Goal: Transaction & Acquisition: Purchase product/service

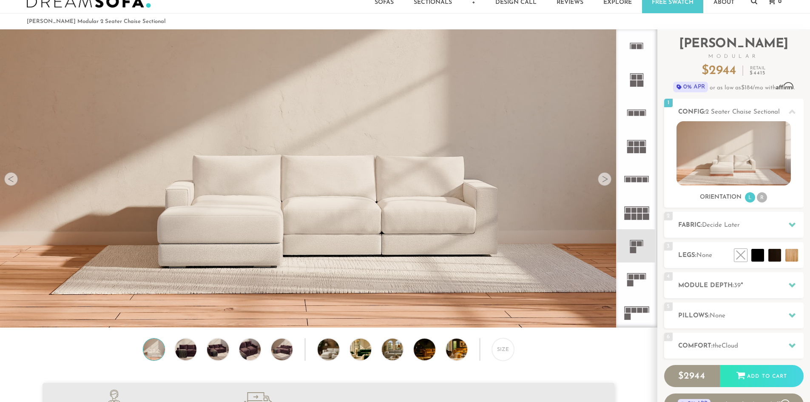
scroll to position [44, 0]
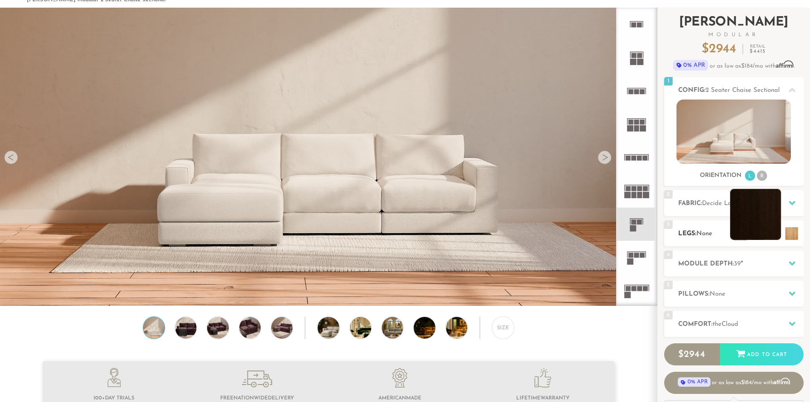
click at [768, 225] on li at bounding box center [755, 214] width 51 height 51
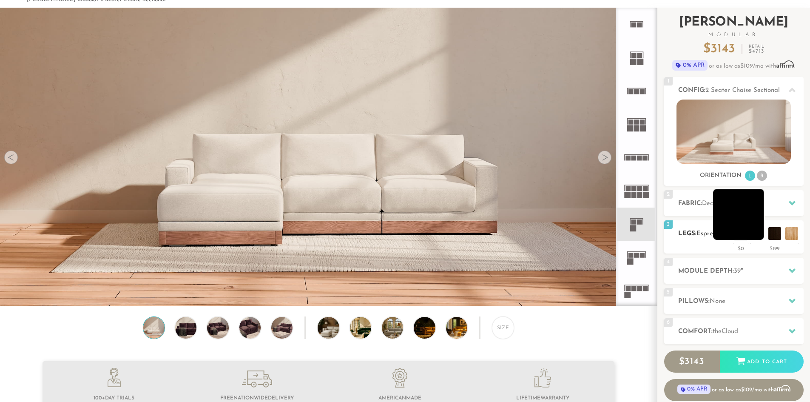
click at [759, 235] on li at bounding box center [738, 214] width 51 height 51
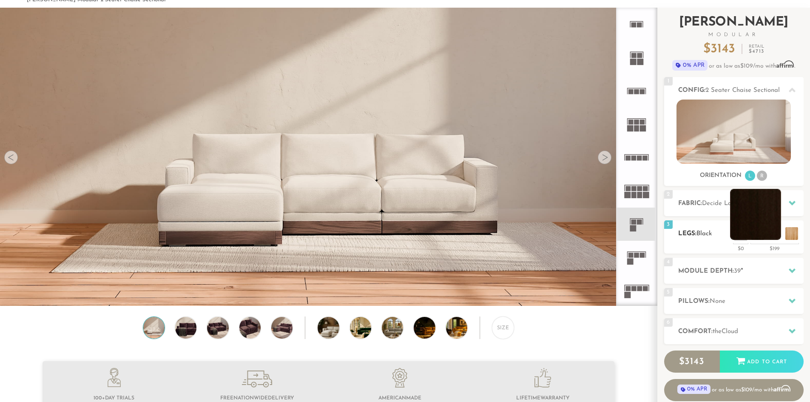
click at [774, 234] on li at bounding box center [755, 214] width 51 height 51
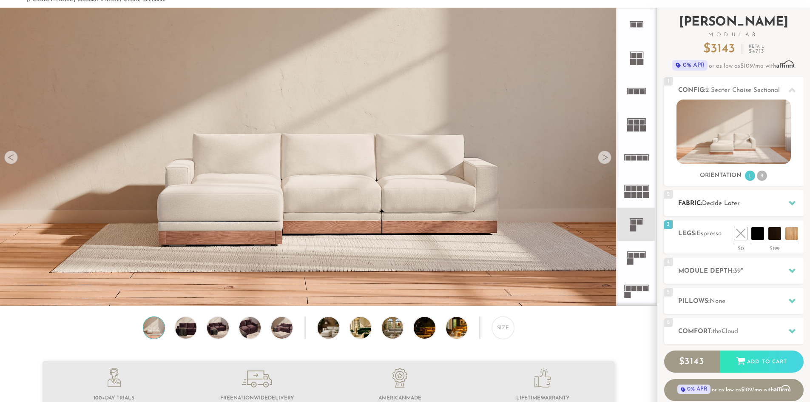
click at [693, 211] on div "2 Fabric: Decide Later" at bounding box center [735, 203] width 140 height 26
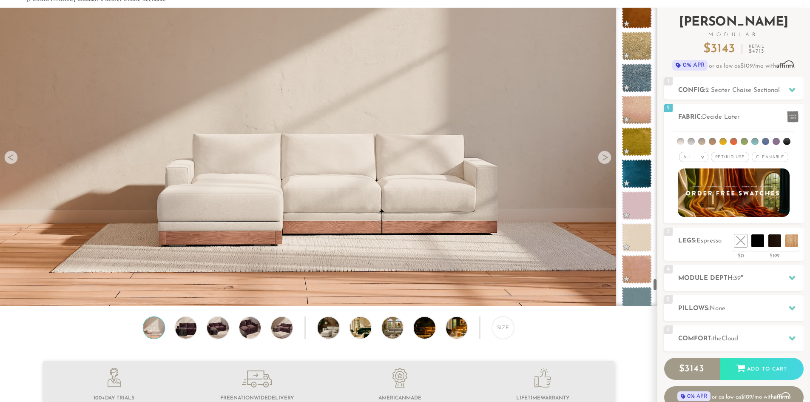
scroll to position [6259, 0]
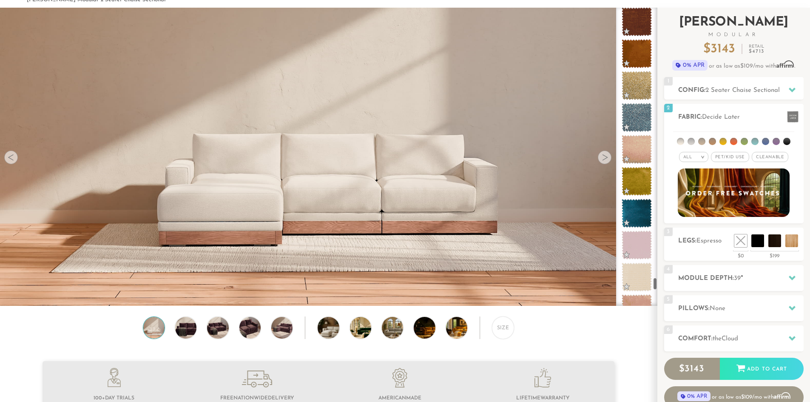
drag, startPoint x: 656, startPoint y: 18, endPoint x: 663, endPoint y: 288, distance: 269.8
click at [663, 288] on div "Introducing [PERSON_NAME] Modular $ 3143 Retail $ 4713 $ 3143 Retail $ 4713 0% …" at bounding box center [734, 222] width 153 height 428
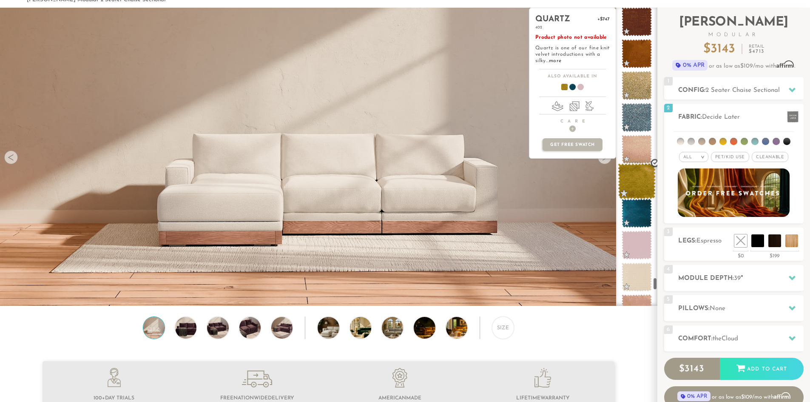
click at [645, 185] on span at bounding box center [637, 181] width 38 height 36
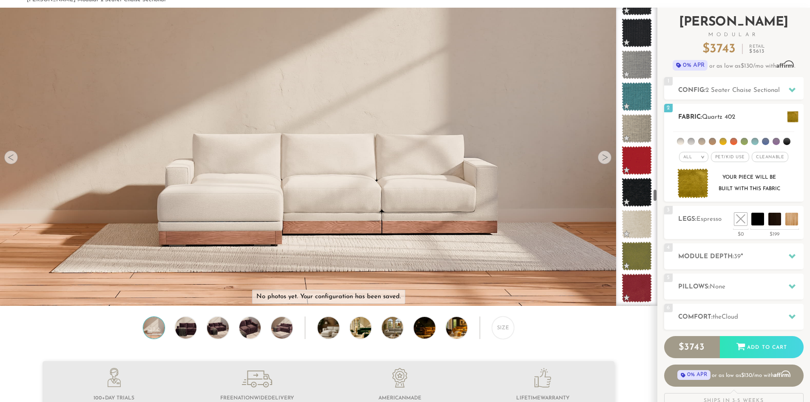
scroll to position [4284, 0]
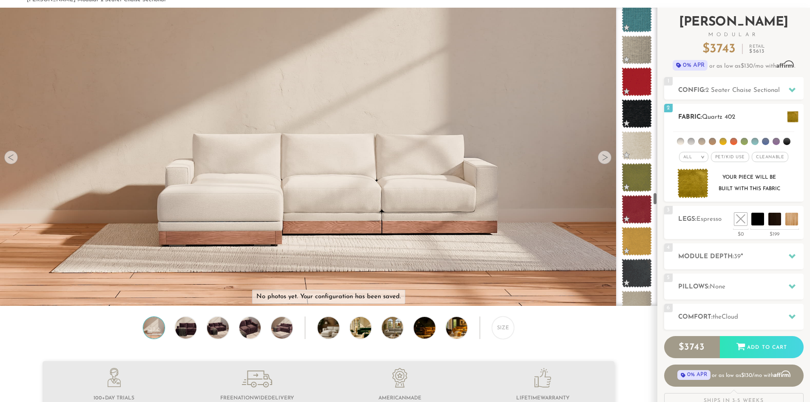
drag, startPoint x: 656, startPoint y: 283, endPoint x: 667, endPoint y: 198, distance: 85.8
click at [667, 198] on div "Introducing [PERSON_NAME] Modular $ 3743 Retail $ 5613 $ 3743 Retail $ 5613 0% …" at bounding box center [734, 211] width 153 height 407
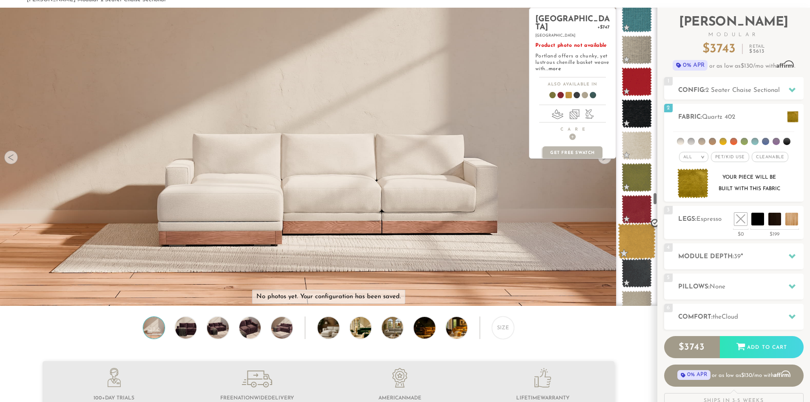
click at [647, 239] on span at bounding box center [637, 241] width 38 height 36
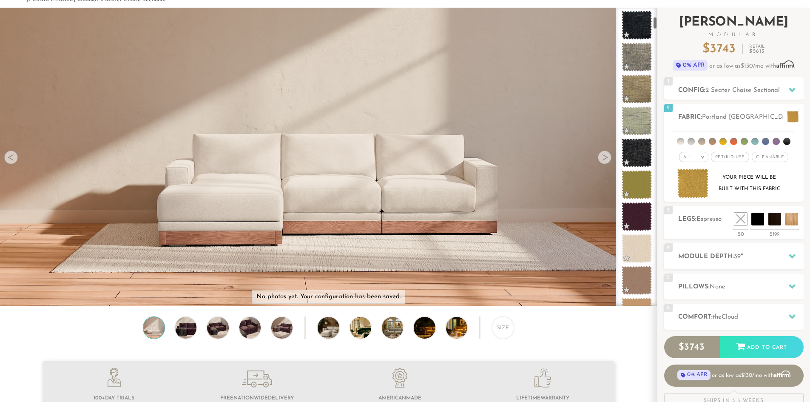
scroll to position [306, 0]
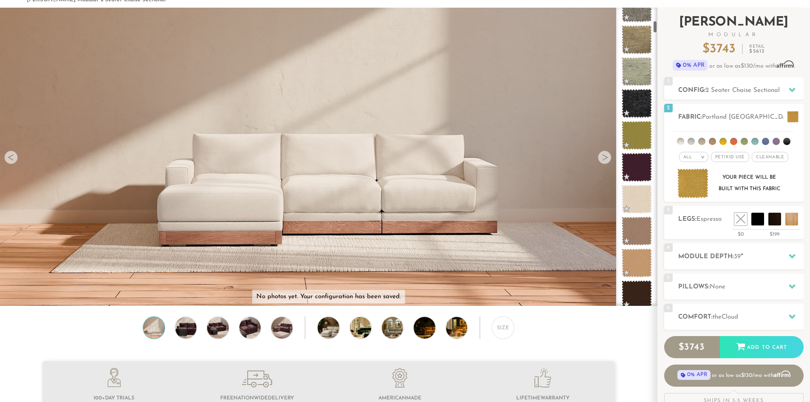
drag, startPoint x: 656, startPoint y: 199, endPoint x: 667, endPoint y: 28, distance: 171.8
click at [667, 28] on div "Introducing [PERSON_NAME] Modular $ 3743 Retail $ 5613 $ 3743 Retail $ 5613 0% …" at bounding box center [734, 211] width 153 height 407
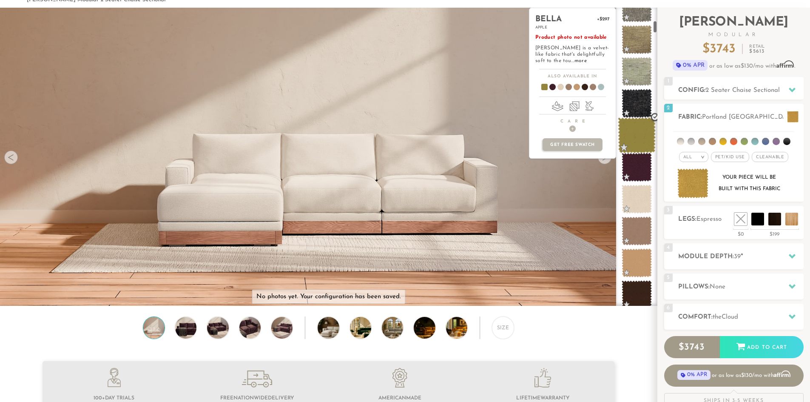
click at [646, 132] on span at bounding box center [637, 135] width 38 height 36
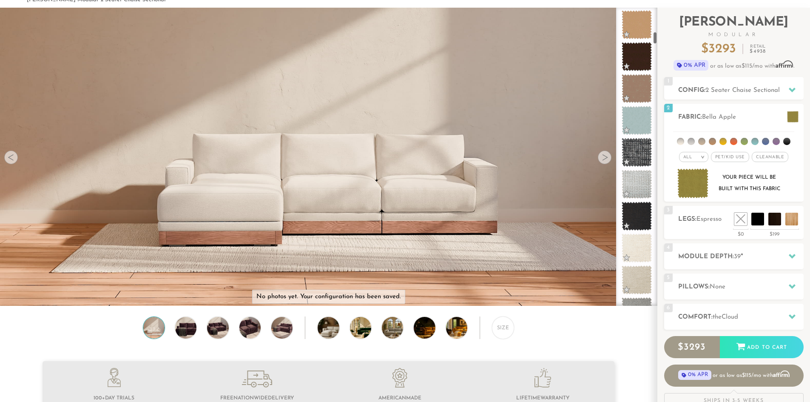
scroll to position [612, 0]
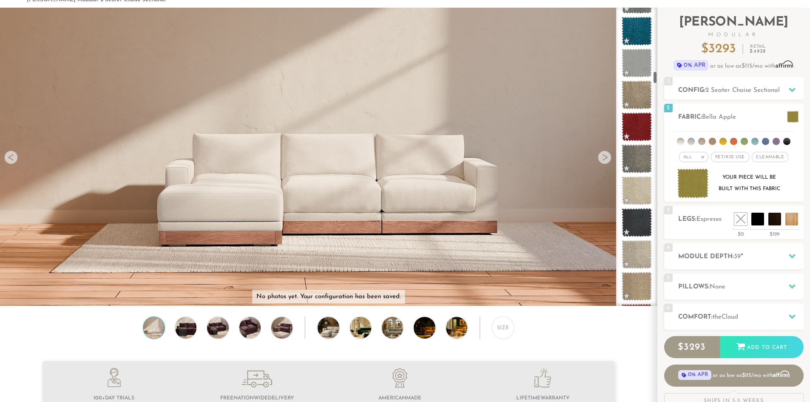
scroll to position [1531, 0]
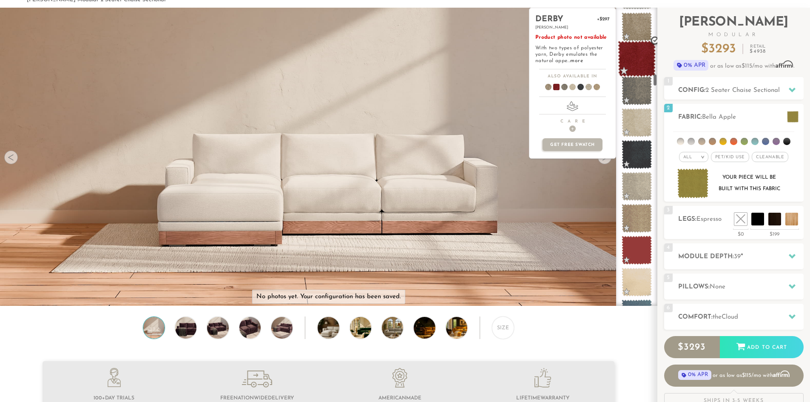
click at [639, 59] on span at bounding box center [637, 59] width 38 height 36
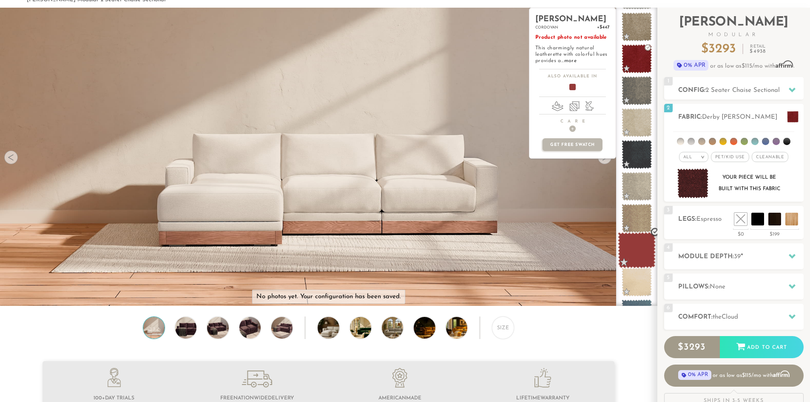
click at [645, 247] on span at bounding box center [637, 250] width 38 height 36
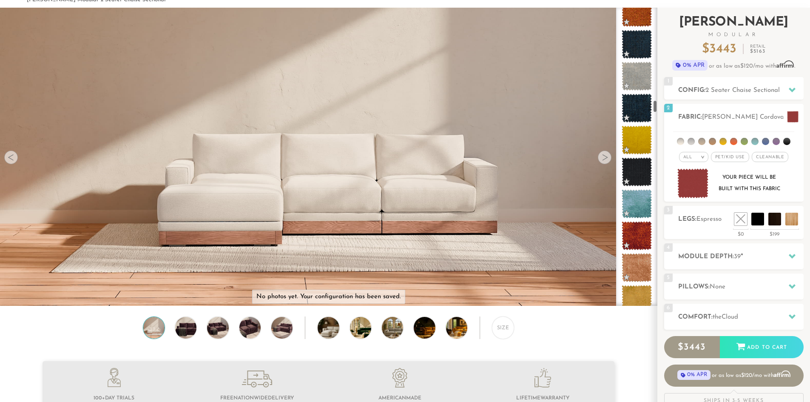
scroll to position [2191, 0]
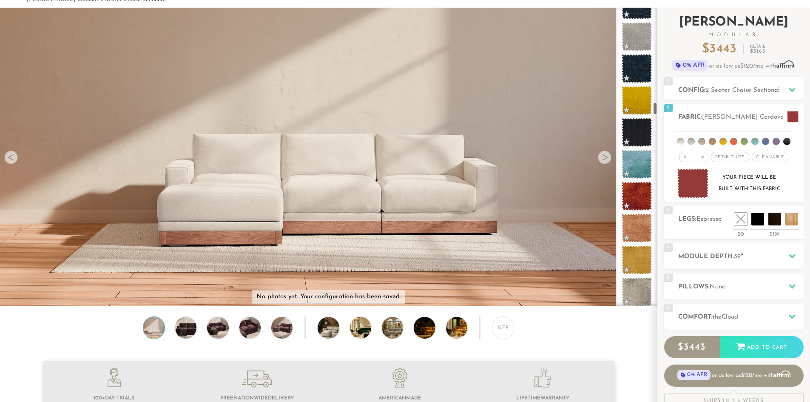
drag, startPoint x: 656, startPoint y: 79, endPoint x: 659, endPoint y: 108, distance: 28.7
click at [659, 108] on div "Introducing [PERSON_NAME] Modular $ 3443 Retail $ 5163 $ 3443 Retail $ 5163 0% …" at bounding box center [734, 211] width 153 height 407
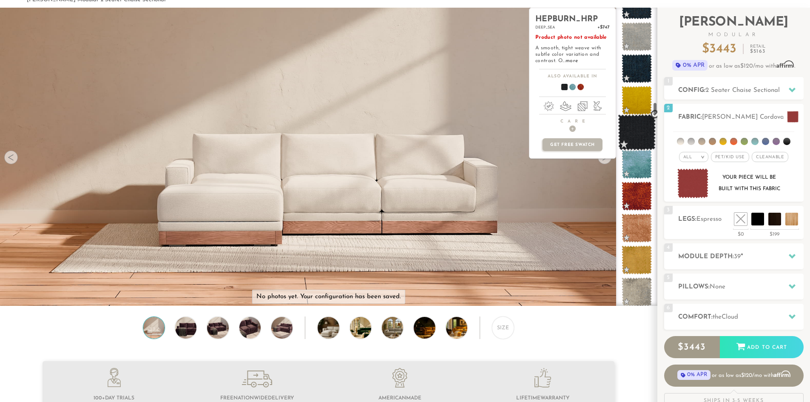
click at [625, 115] on span at bounding box center [637, 132] width 38 height 36
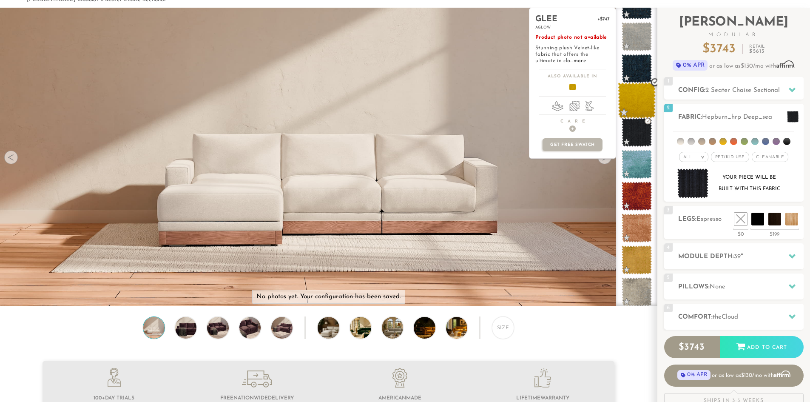
click at [631, 105] on span at bounding box center [637, 101] width 38 height 36
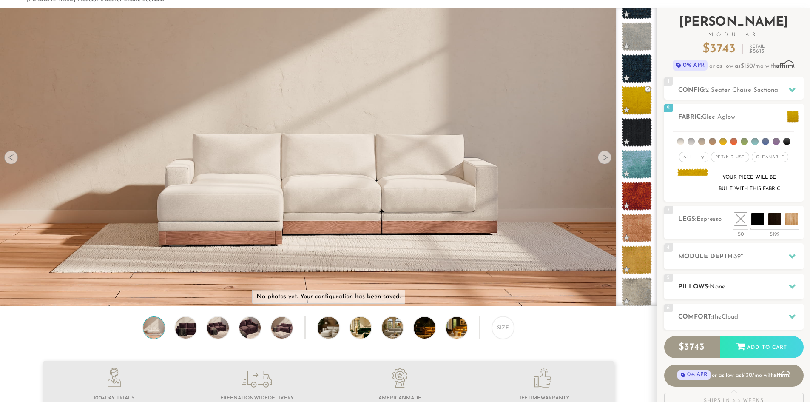
click at [748, 290] on h2 "Pillows: None" at bounding box center [742, 287] width 126 height 10
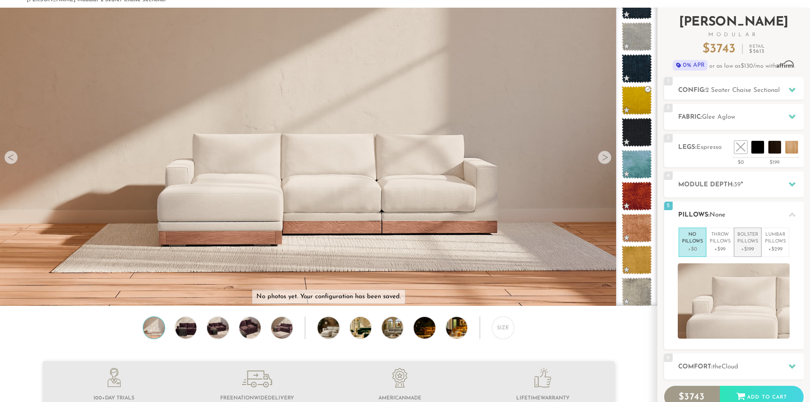
click at [755, 251] on p "+$199" at bounding box center [748, 249] width 21 height 8
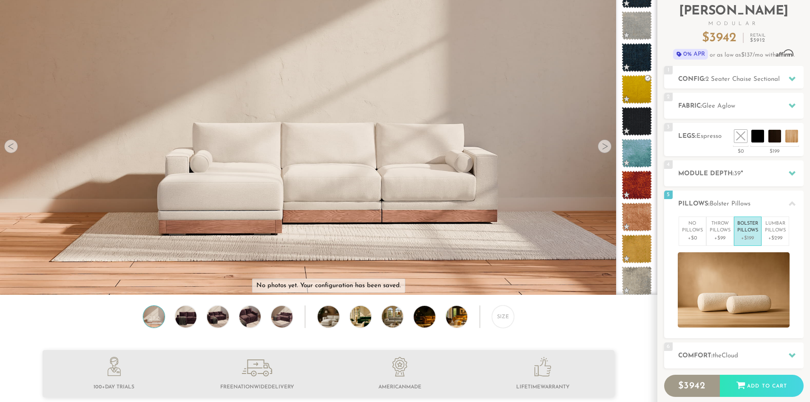
scroll to position [77, 0]
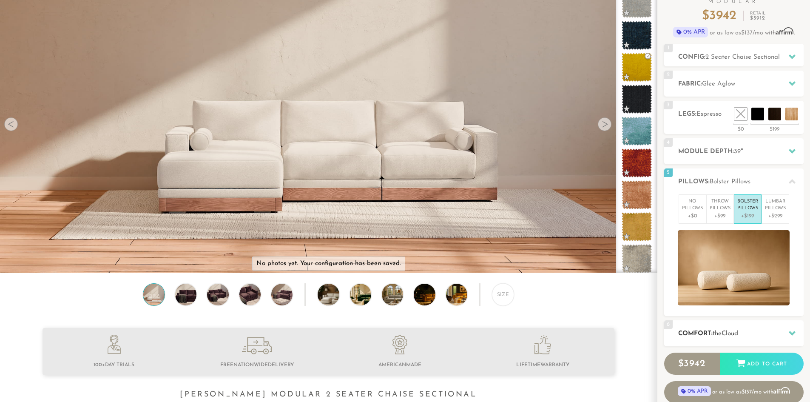
click at [736, 329] on h2 "Comfort: the Cloud" at bounding box center [742, 334] width 126 height 10
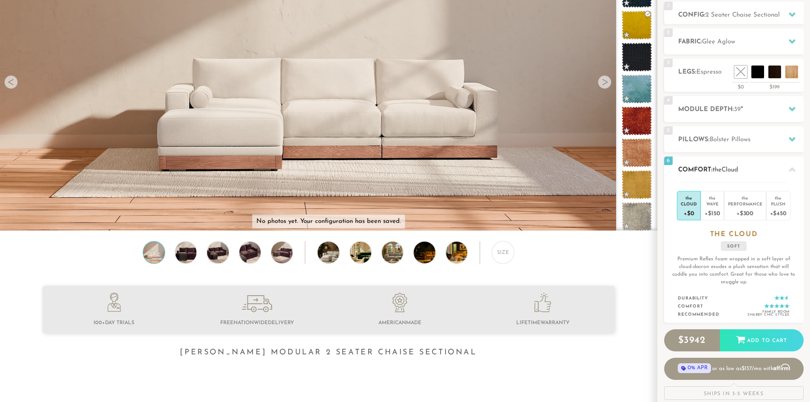
scroll to position [120, 0]
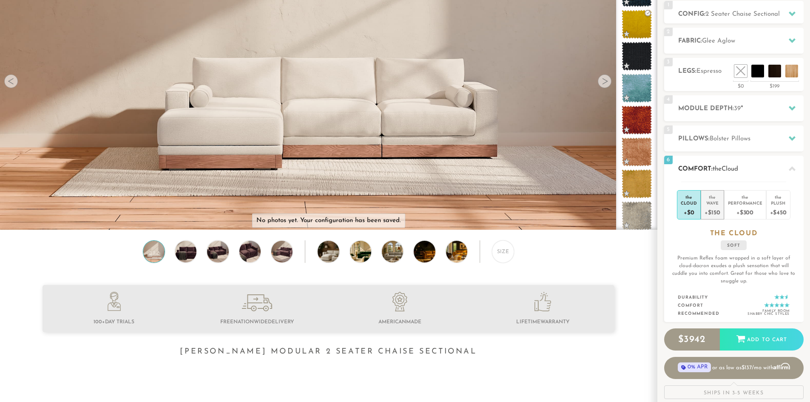
click at [713, 207] on div "+$150" at bounding box center [712, 212] width 15 height 12
click at [738, 200] on div "Performance" at bounding box center [745, 203] width 34 height 6
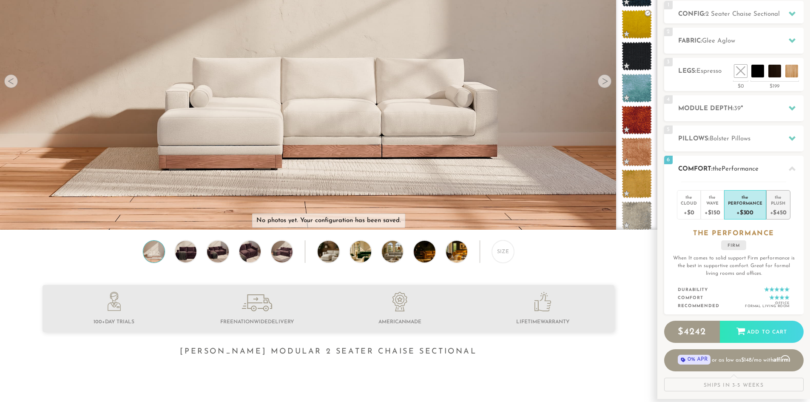
click at [779, 200] on div "Plush" at bounding box center [778, 203] width 17 height 6
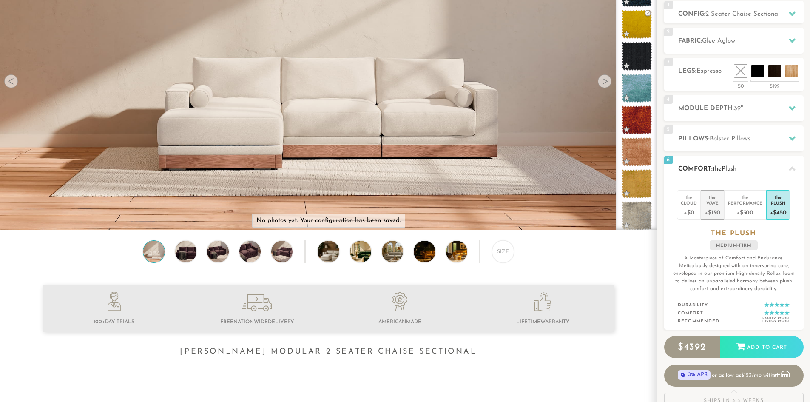
click at [708, 214] on div "+$150" at bounding box center [712, 212] width 15 height 12
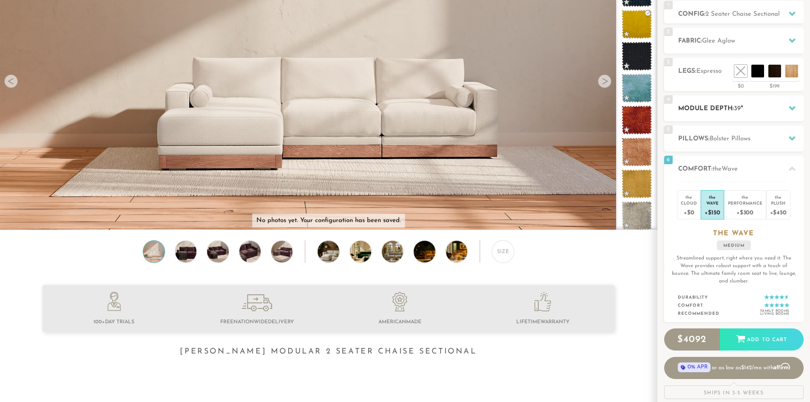
click at [713, 99] on div "4 Module Depth: 39 "" at bounding box center [735, 108] width 140 height 26
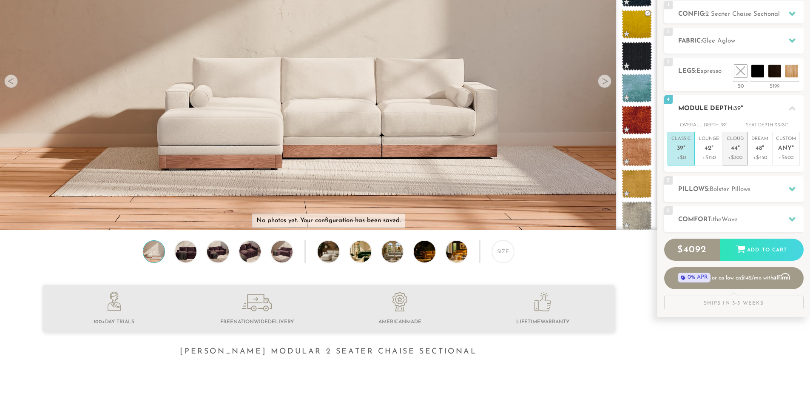
click at [735, 153] on p "Cloud 44 "" at bounding box center [735, 145] width 17 height 18
click at [707, 154] on p "Lounge 42 "" at bounding box center [709, 145] width 20 height 18
click at [503, 256] on div "Size" at bounding box center [503, 251] width 22 height 22
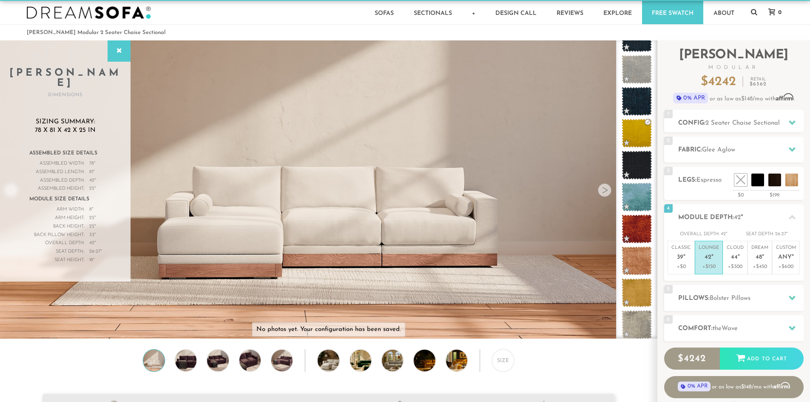
scroll to position [0, 0]
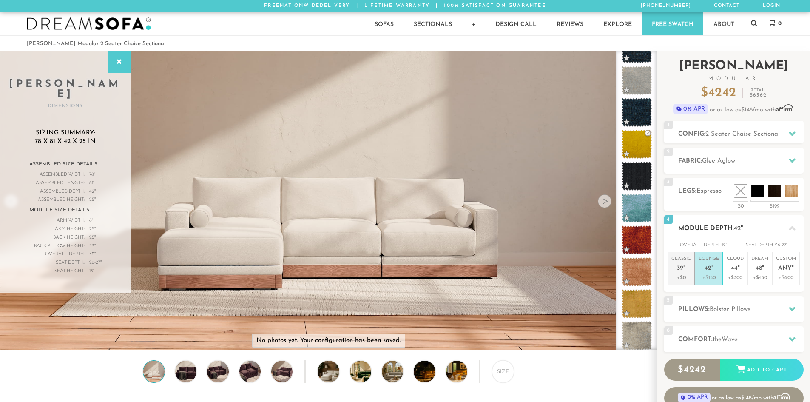
click at [679, 268] on span "39" at bounding box center [680, 268] width 6 height 7
click at [708, 268] on span "42" at bounding box center [708, 268] width 7 height 7
click at [732, 270] on span "44" at bounding box center [734, 268] width 7 height 7
click at [771, 271] on li "Dream 48 " +$450" at bounding box center [760, 269] width 25 height 34
click at [787, 268] on span "Any" at bounding box center [786, 268] width 14 height 7
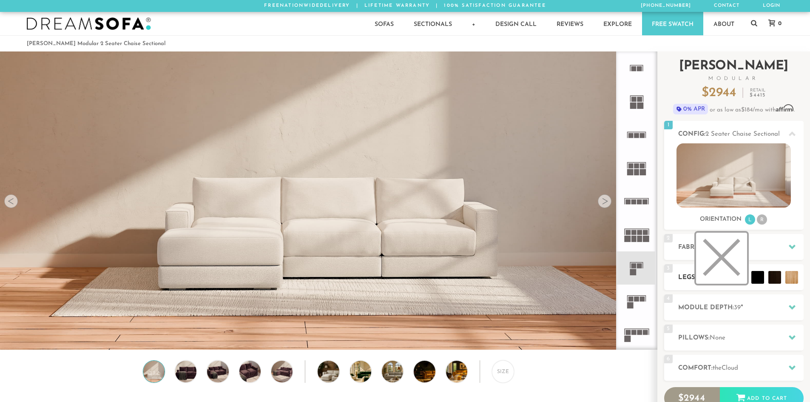
click at [736, 277] on li at bounding box center [721, 258] width 51 height 51
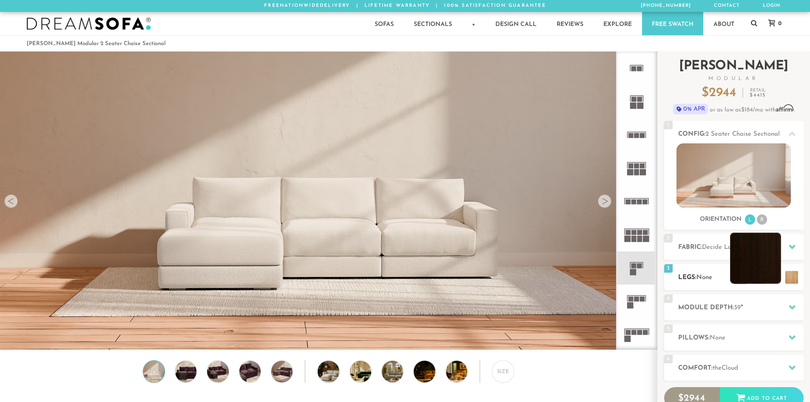
click at [775, 278] on li at bounding box center [755, 258] width 51 height 51
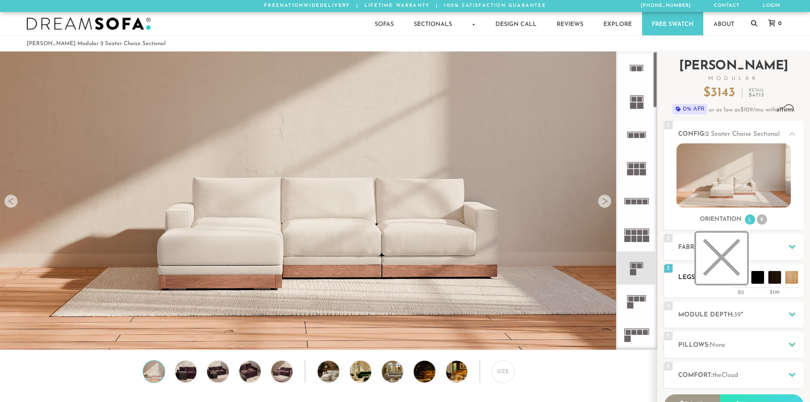
click at [739, 275] on li at bounding box center [721, 258] width 51 height 51
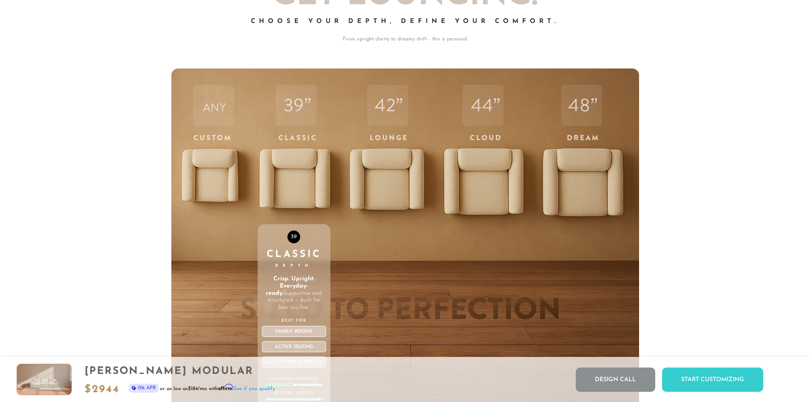
scroll to position [3291, 0]
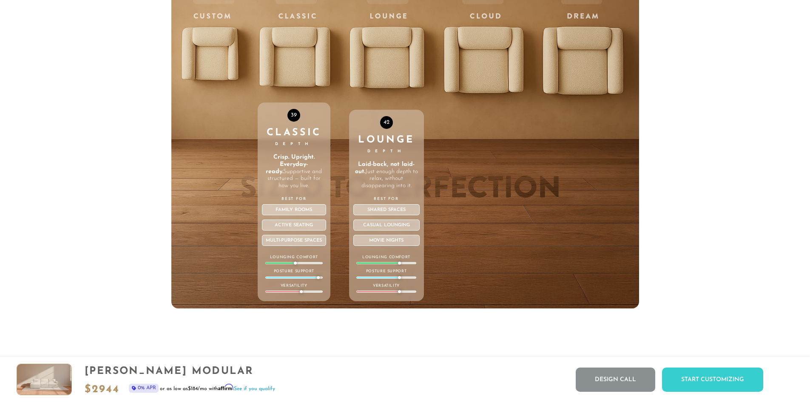
click at [390, 54] on div "42 Lounge Depth Laid-back, not laid-out. Just enough depth to relax, without di…" at bounding box center [386, 128] width 75 height 362
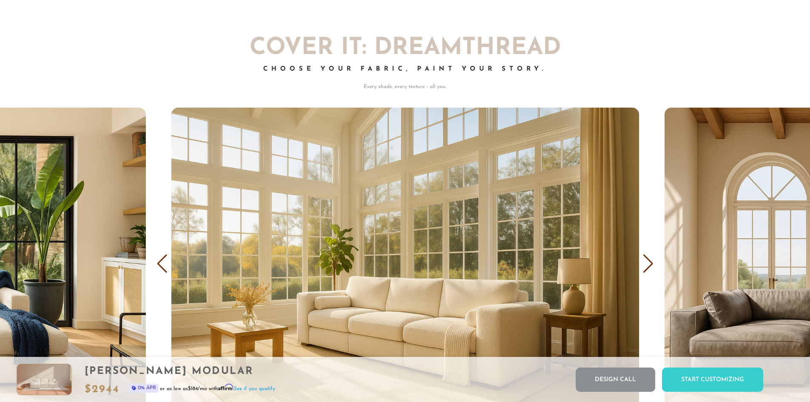
scroll to position [5458, 0]
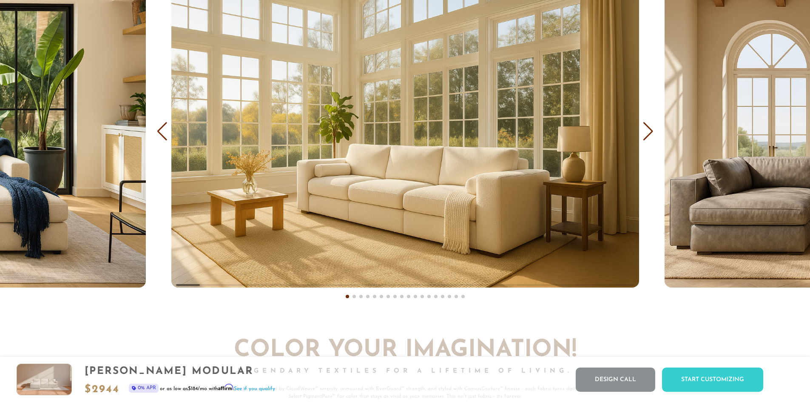
click at [644, 134] on div "Next slide" at bounding box center [648, 131] width 11 height 19
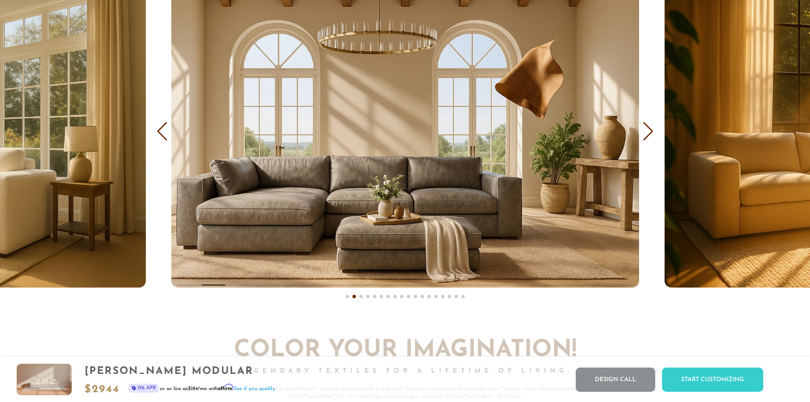
click at [644, 134] on div "Next slide" at bounding box center [648, 131] width 11 height 19
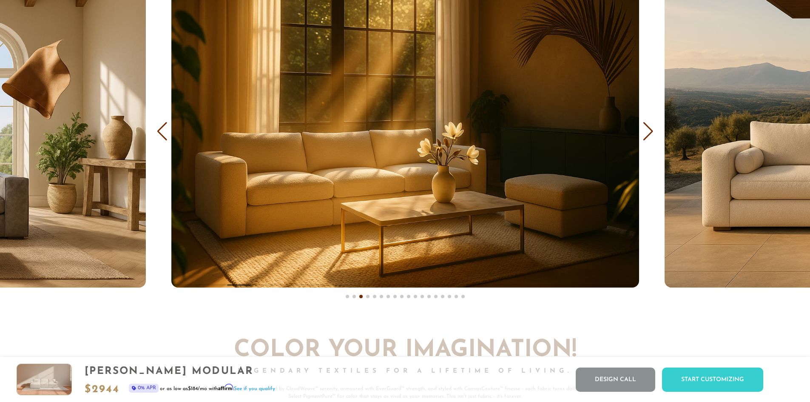
click at [644, 134] on div "Next slide" at bounding box center [648, 131] width 11 height 19
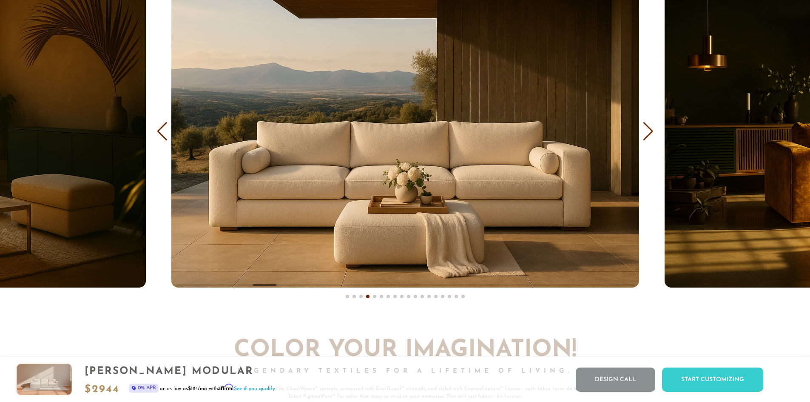
click at [644, 134] on div "Next slide" at bounding box center [648, 131] width 11 height 19
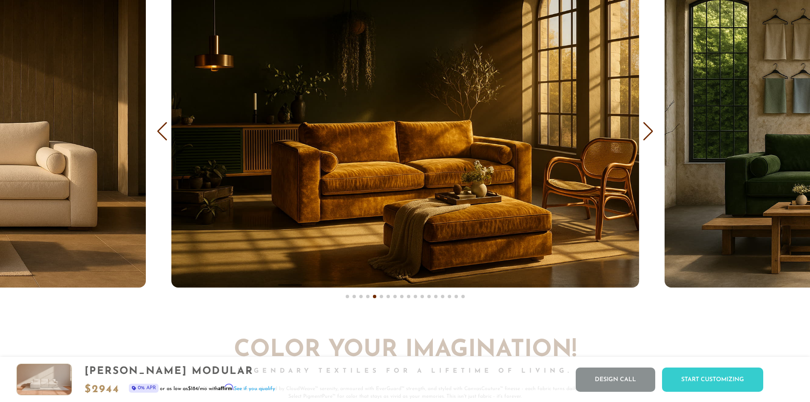
click at [644, 134] on div "Next slide" at bounding box center [648, 131] width 11 height 19
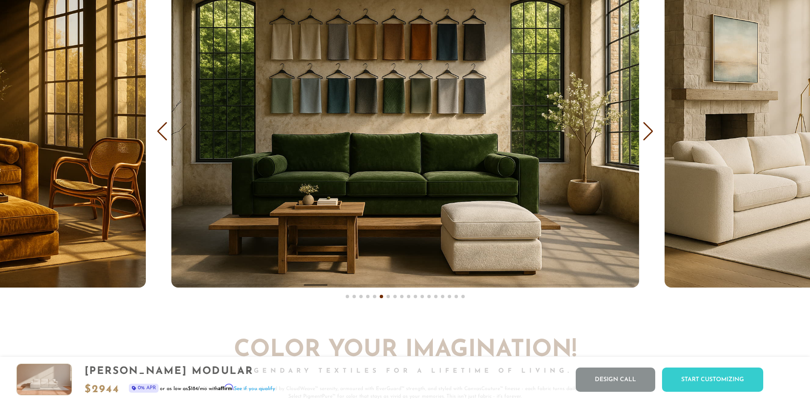
click at [644, 134] on div "Next slide" at bounding box center [648, 131] width 11 height 19
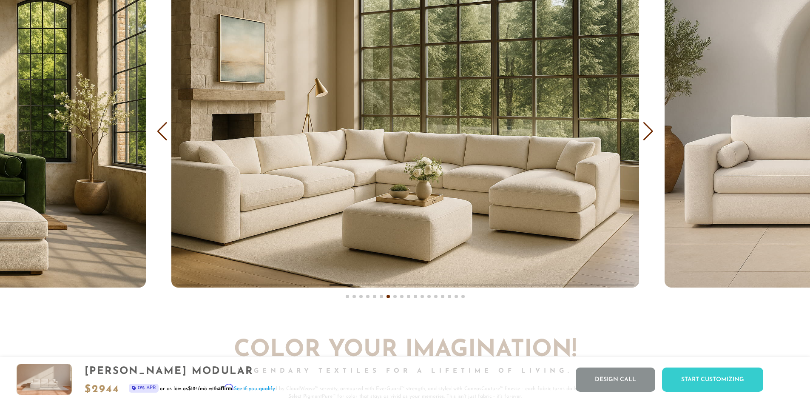
click at [648, 134] on div "Next slide" at bounding box center [648, 131] width 11 height 19
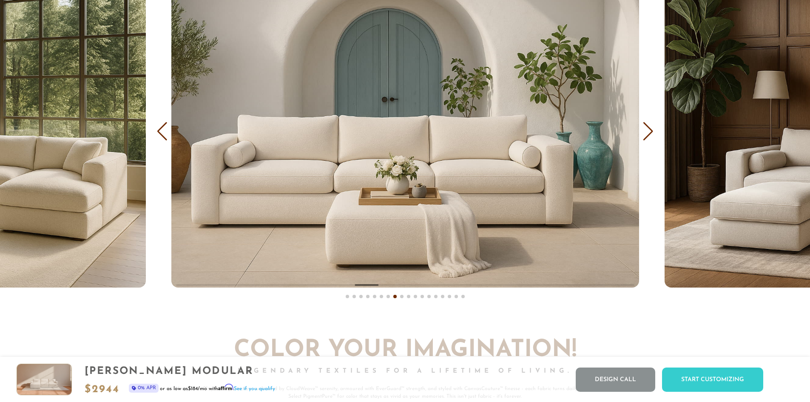
click at [648, 134] on div "Next slide" at bounding box center [648, 131] width 11 height 19
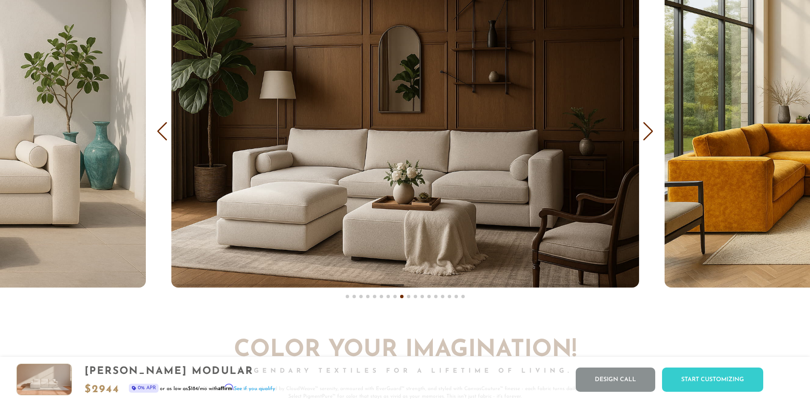
click at [648, 134] on div "Next slide" at bounding box center [648, 131] width 11 height 19
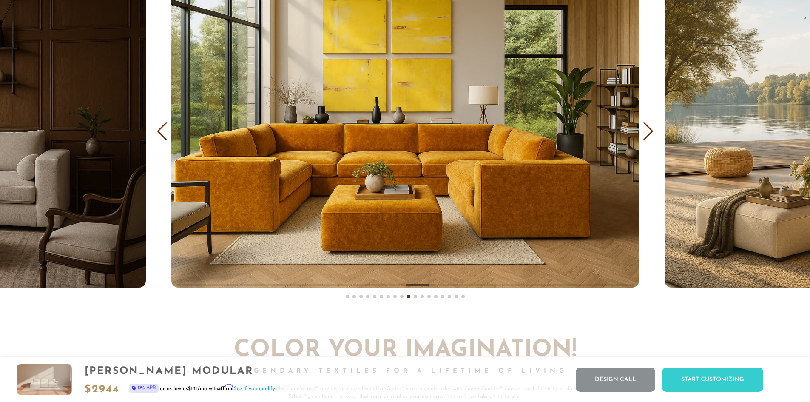
click at [648, 134] on div "Next slide" at bounding box center [648, 131] width 11 height 19
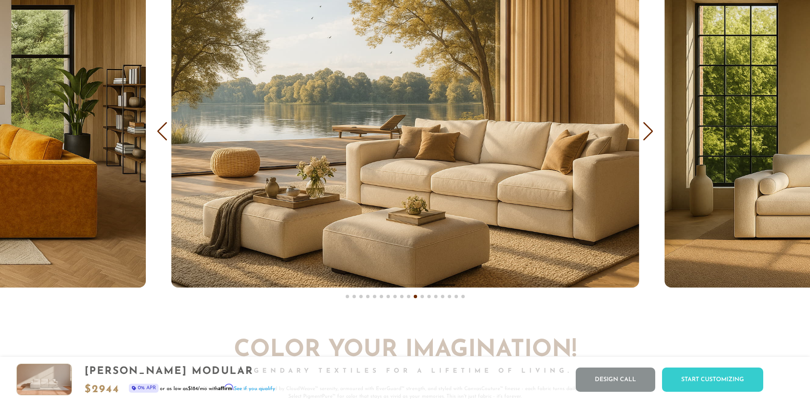
click at [648, 134] on div "Next slide" at bounding box center [648, 131] width 11 height 19
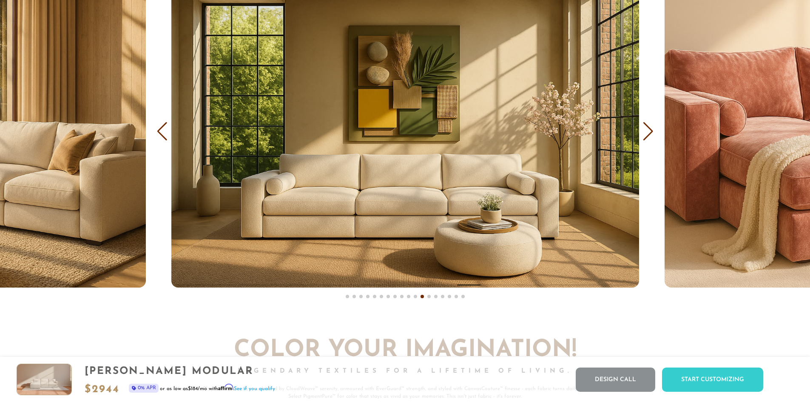
click at [648, 134] on div "Next slide" at bounding box center [648, 131] width 11 height 19
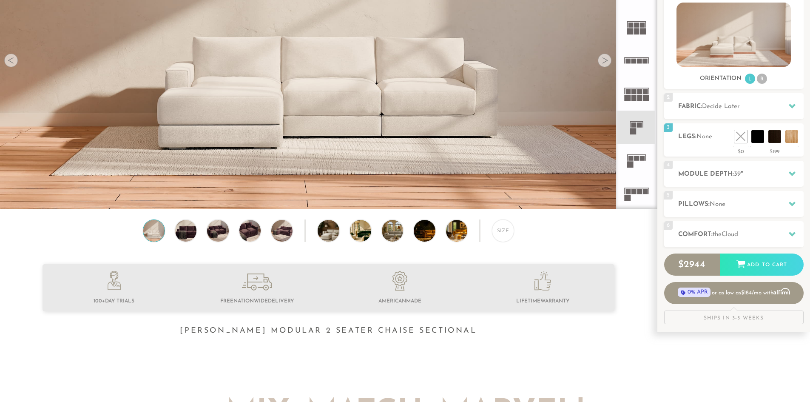
scroll to position [63, 0]
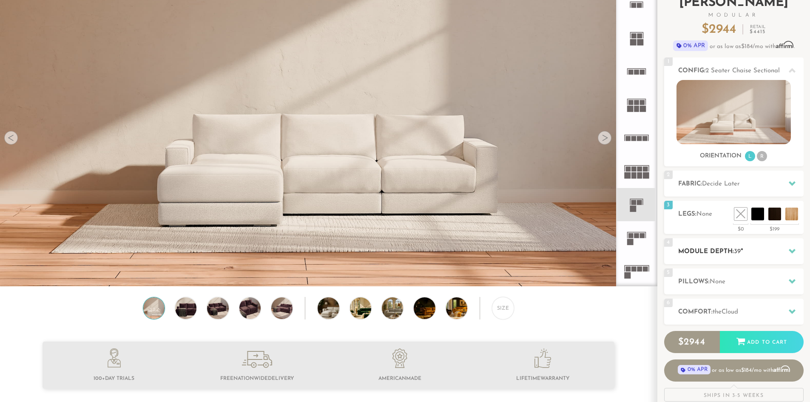
click at [693, 250] on h2 "Module Depth: 39 "" at bounding box center [742, 252] width 126 height 10
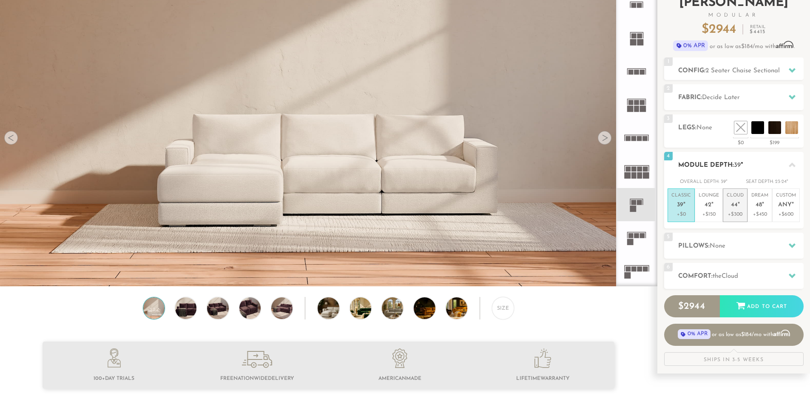
click at [730, 204] on p "Cloud 44 "" at bounding box center [735, 201] width 17 height 18
click at [731, 239] on div "5 Pillows: None" at bounding box center [735, 246] width 140 height 26
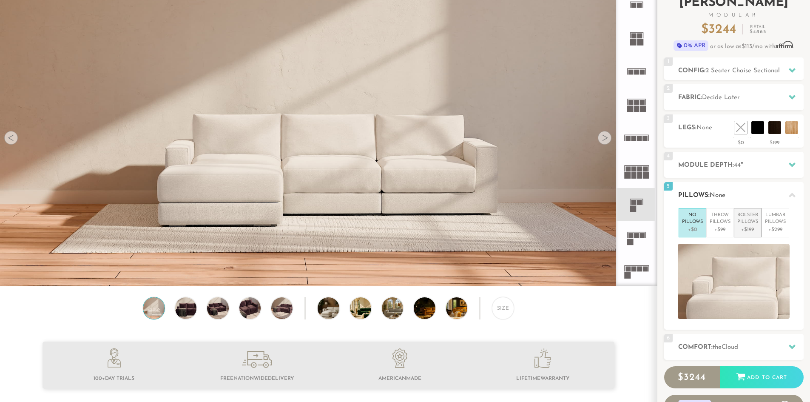
click at [749, 223] on p "Bolster Pillows" at bounding box center [748, 219] width 21 height 14
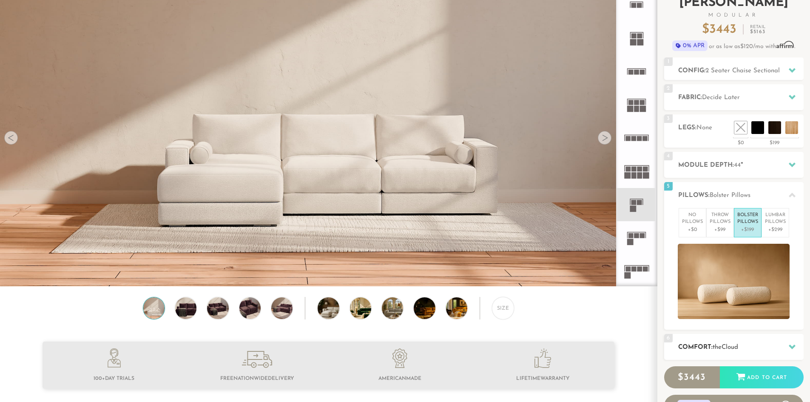
click at [725, 343] on h2 "Comfort: the Cloud" at bounding box center [742, 347] width 126 height 10
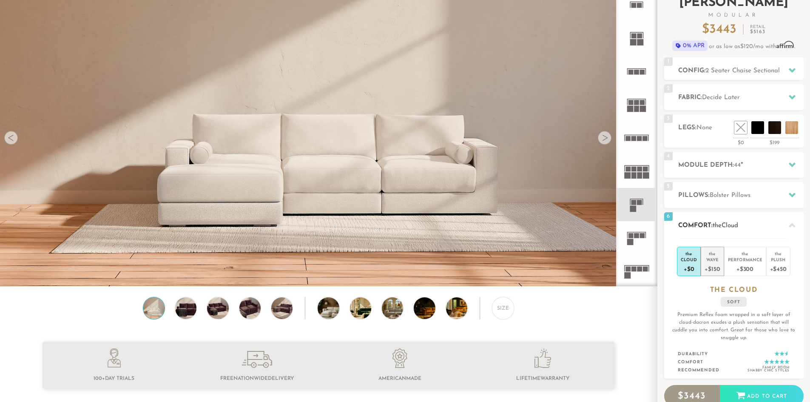
click at [716, 270] on div "+$150" at bounding box center [712, 268] width 15 height 12
click at [718, 182] on div "5 Pillows: Bolster Pillows" at bounding box center [735, 195] width 140 height 26
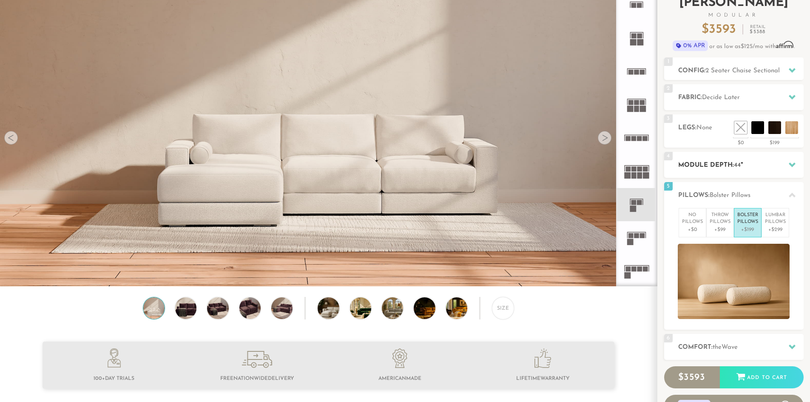
click at [716, 171] on div "4 Module Depth: 44 "" at bounding box center [735, 165] width 140 height 26
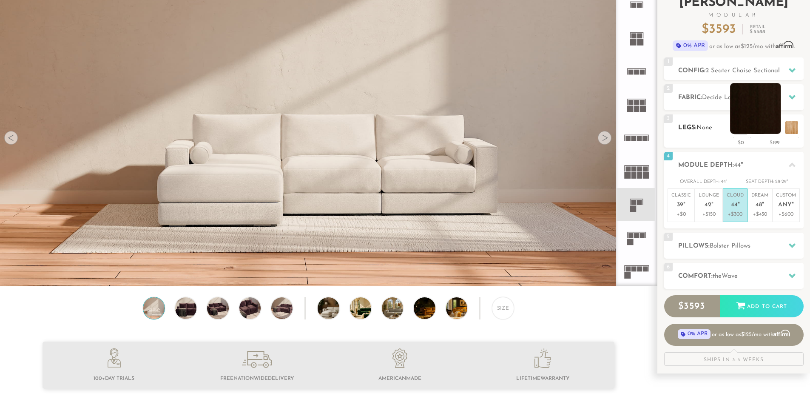
click at [779, 131] on li at bounding box center [755, 108] width 51 height 51
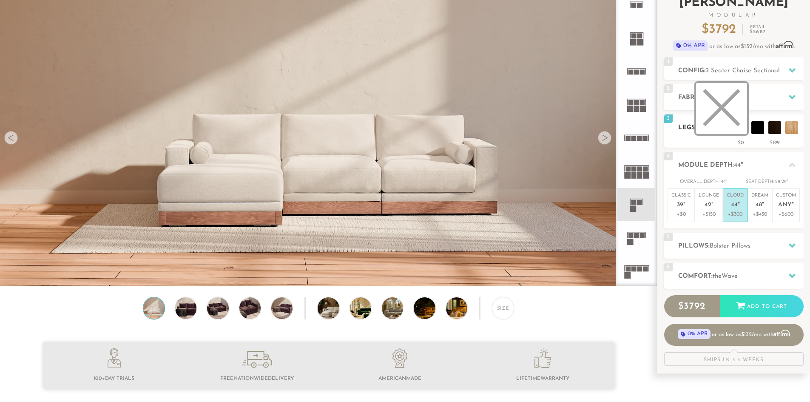
click at [736, 127] on li at bounding box center [721, 108] width 51 height 51
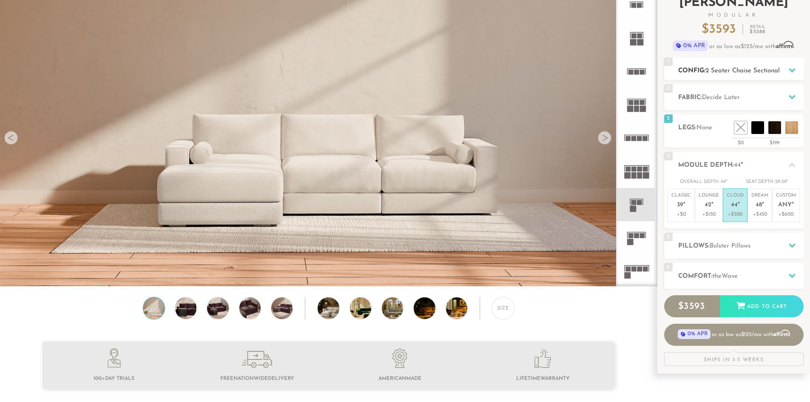
click at [714, 72] on span "2 Seater Chaise Sectional" at bounding box center [743, 71] width 74 height 6
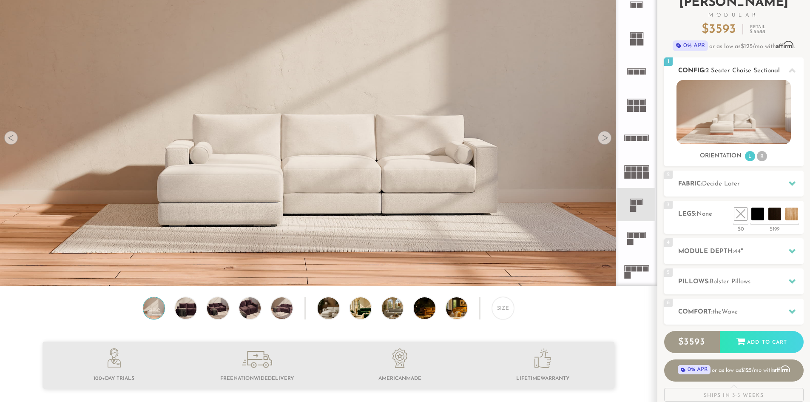
click at [714, 72] on span "2 Seater Chaise Sectional" at bounding box center [743, 71] width 74 height 6
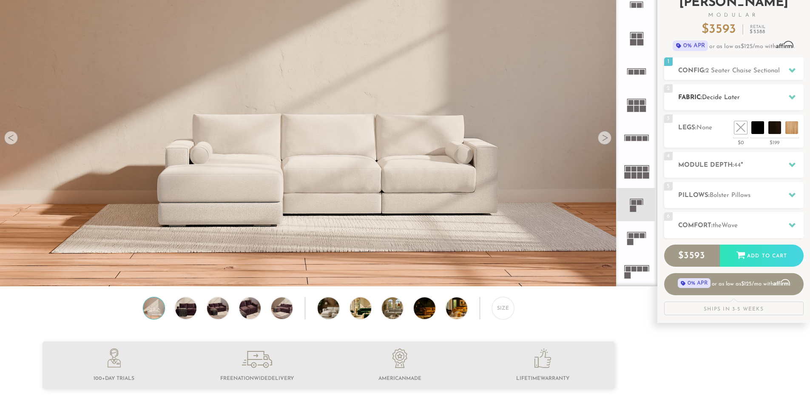
click at [716, 91] on div "2 Fabric: Decide Later" at bounding box center [735, 97] width 140 height 26
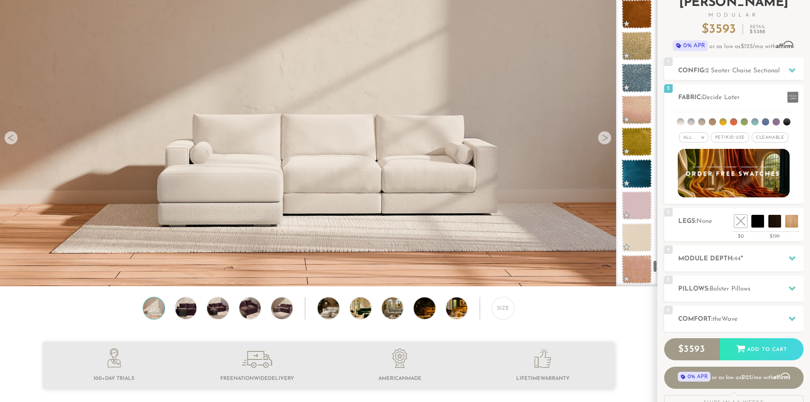
scroll to position [6308, 0]
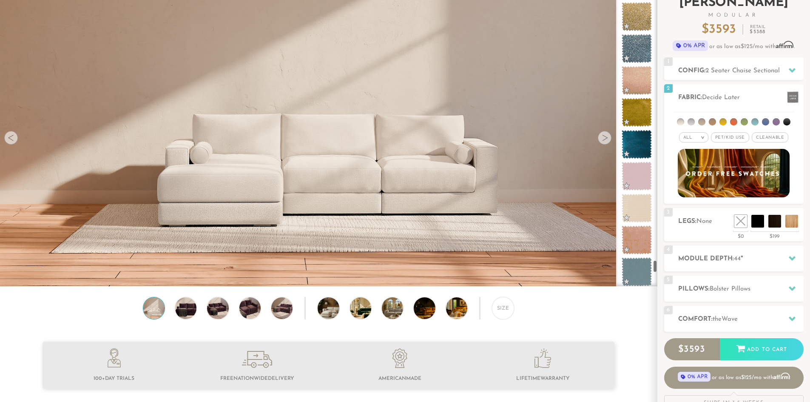
drag, startPoint x: 655, startPoint y: 10, endPoint x: 660, endPoint y: 269, distance: 258.7
click at [660, 269] on div "Introducing Landon Modular $ 3593 Retail $ 5388 $ 3593 Retail $ 5388 0% APR or …" at bounding box center [734, 202] width 153 height 428
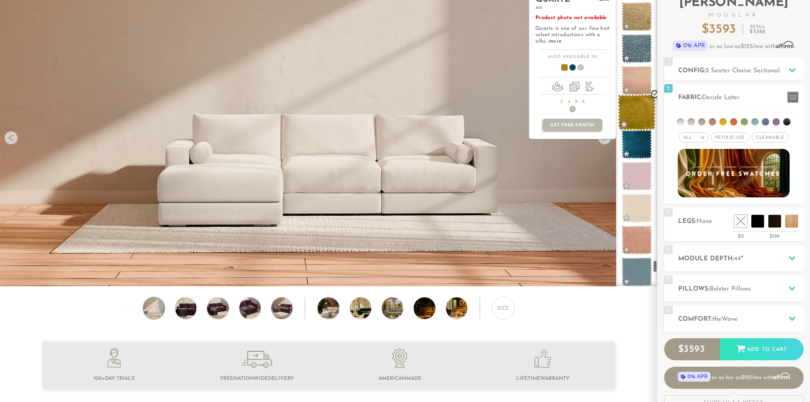
click at [645, 117] on span at bounding box center [637, 112] width 38 height 36
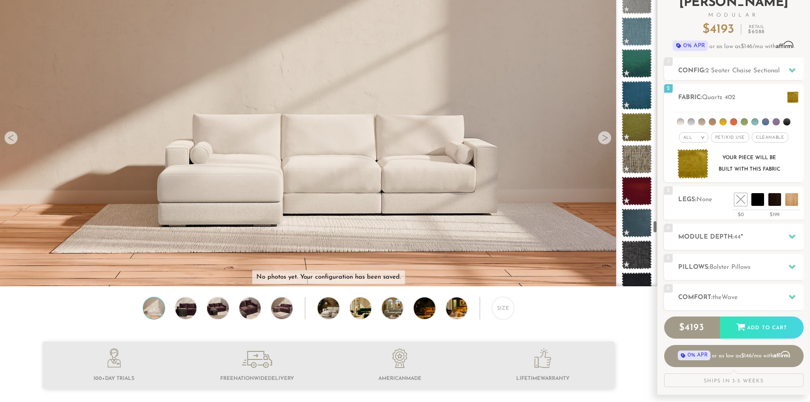
scroll to position [5380, 0]
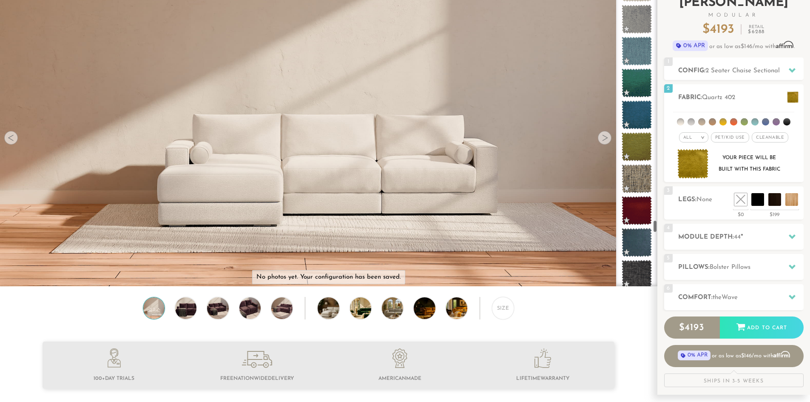
drag, startPoint x: 654, startPoint y: 265, endPoint x: 659, endPoint y: 225, distance: 40.3
click at [659, 225] on div "Introducing Landon Modular $ 4193 Retail $ 6288 $ 4193 Retail $ 6288 0% APR or …" at bounding box center [734, 191] width 153 height 407
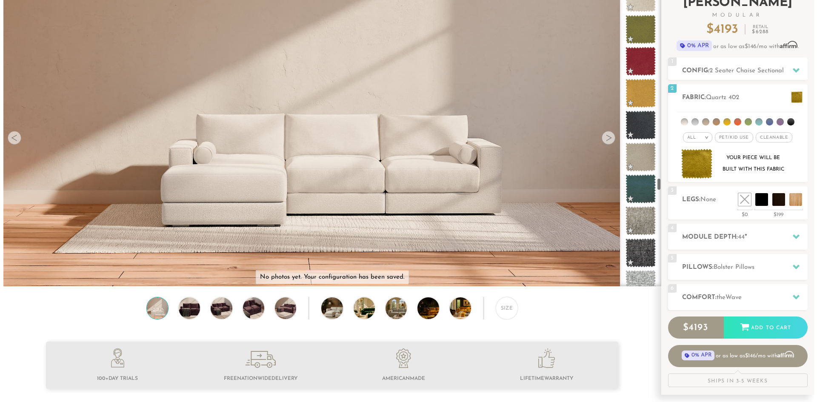
scroll to position [4403, 0]
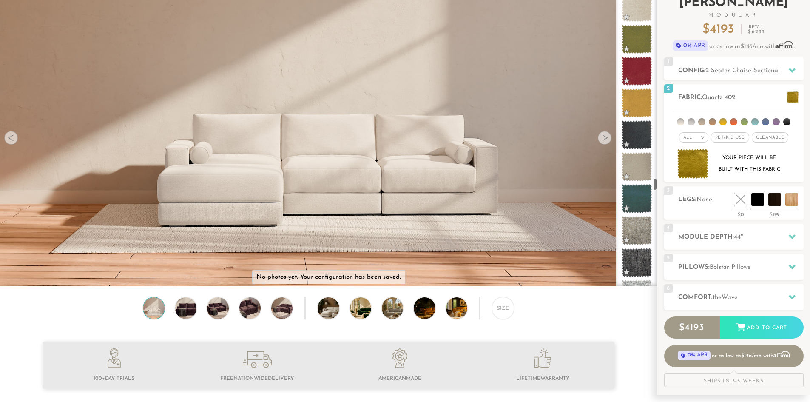
drag, startPoint x: 656, startPoint y: 226, endPoint x: 661, endPoint y: 184, distance: 42.4
click at [661, 184] on div "Introducing Landon Modular $ 4193 Retail $ 6288 $ 4193 Retail $ 6288 0% APR or …" at bounding box center [734, 191] width 153 height 407
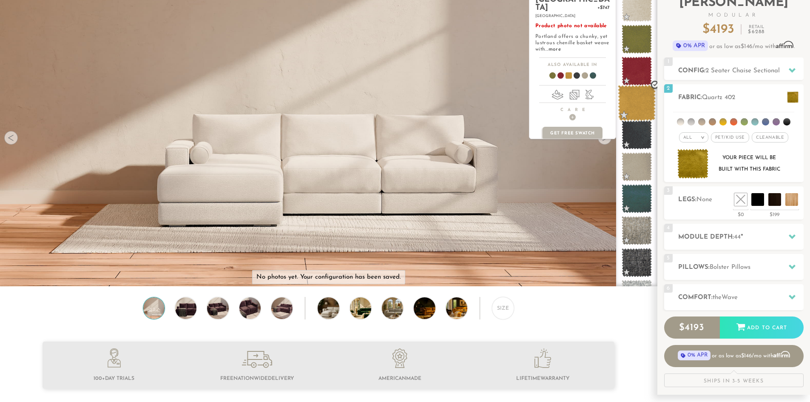
click at [644, 110] on span at bounding box center [637, 103] width 38 height 36
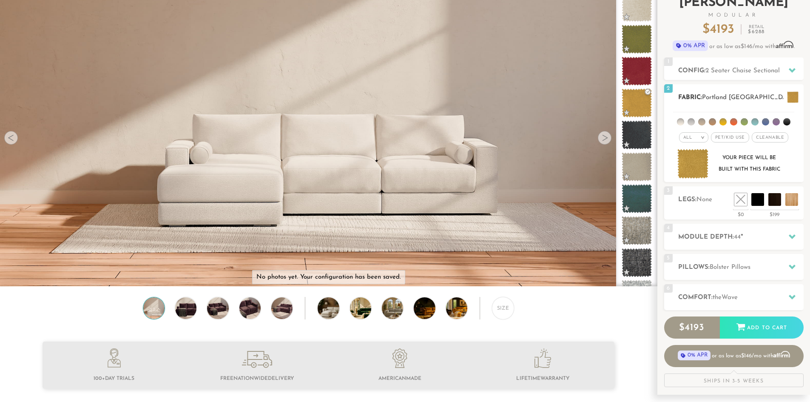
click at [796, 100] on span at bounding box center [792, 96] width 11 height 11
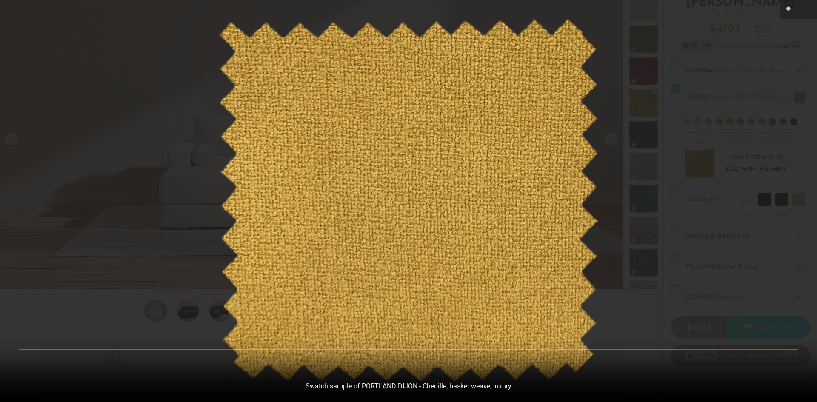
click at [748, 76] on div at bounding box center [408, 201] width 817 height 402
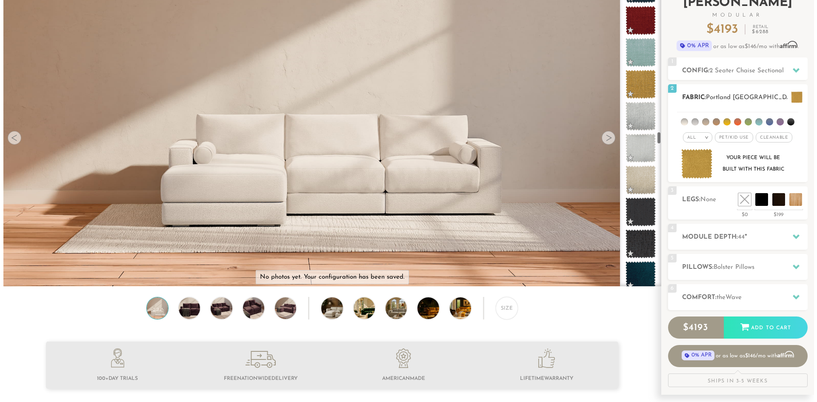
scroll to position [3327, 0]
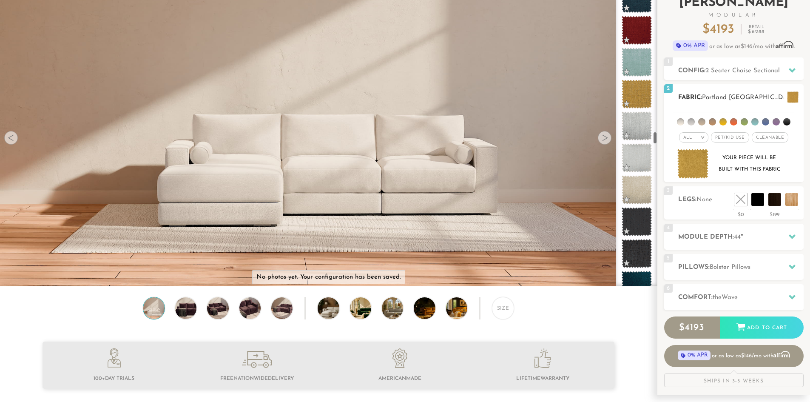
drag, startPoint x: 657, startPoint y: 183, endPoint x: 664, endPoint y: 137, distance: 46.9
click at [664, 137] on div "Introducing Landon Modular $ 4193 Retail $ 6288 $ 4193 Retail $ 6288 0% APR or …" at bounding box center [734, 191] width 153 height 407
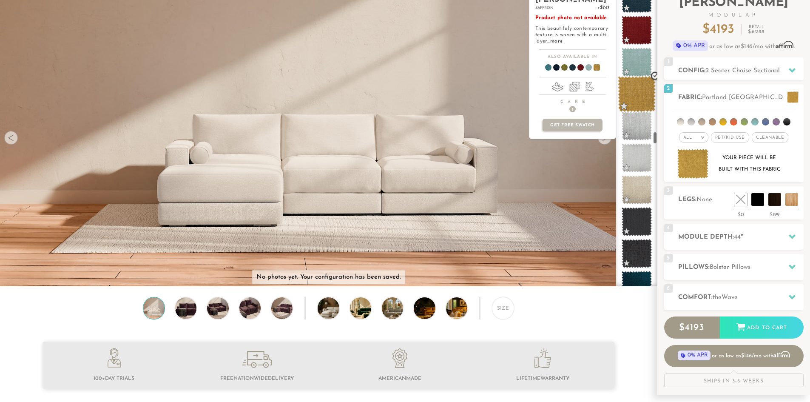
click at [650, 96] on span at bounding box center [637, 94] width 38 height 36
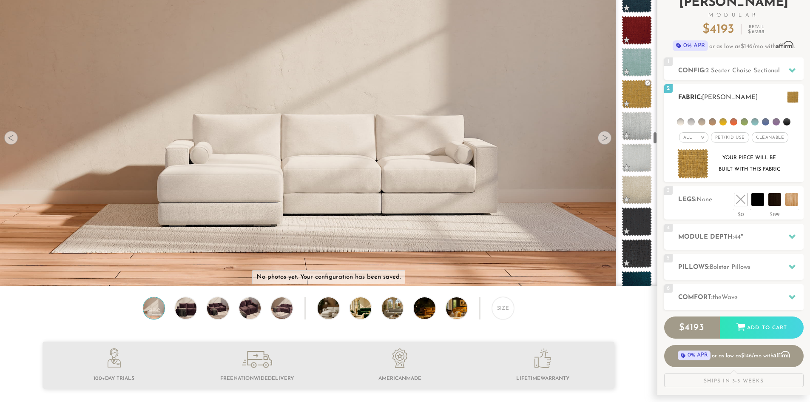
click at [787, 91] on span at bounding box center [792, 96] width 11 height 11
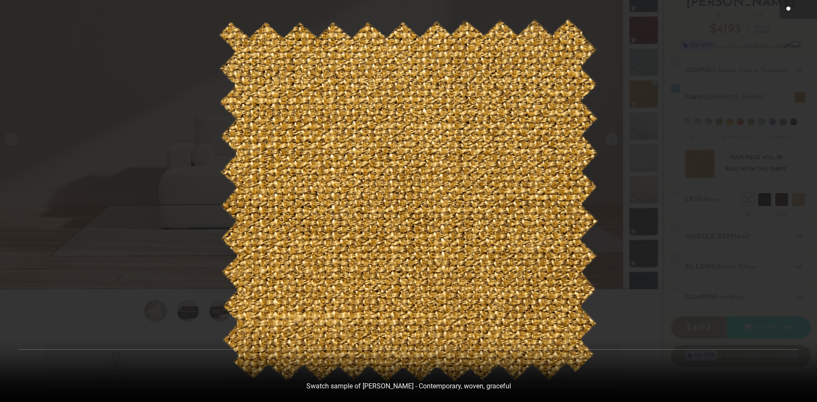
click at [789, 10] on icon at bounding box center [789, 8] width 6 height 5
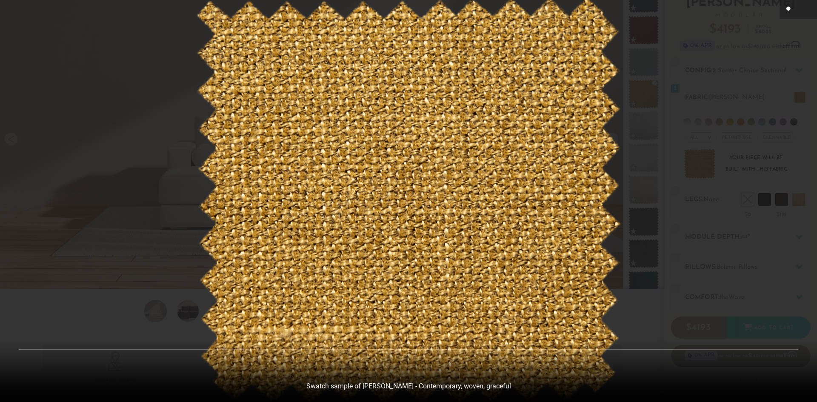
click at [596, 132] on img at bounding box center [408, 201] width 425 height 408
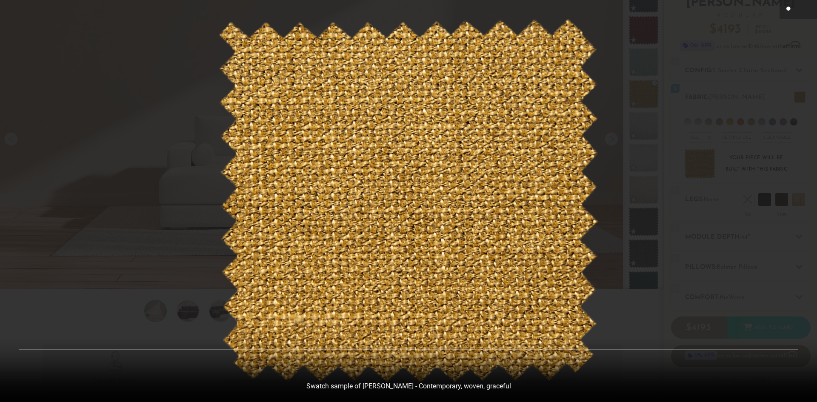
click at [683, 132] on div at bounding box center [408, 201] width 817 height 402
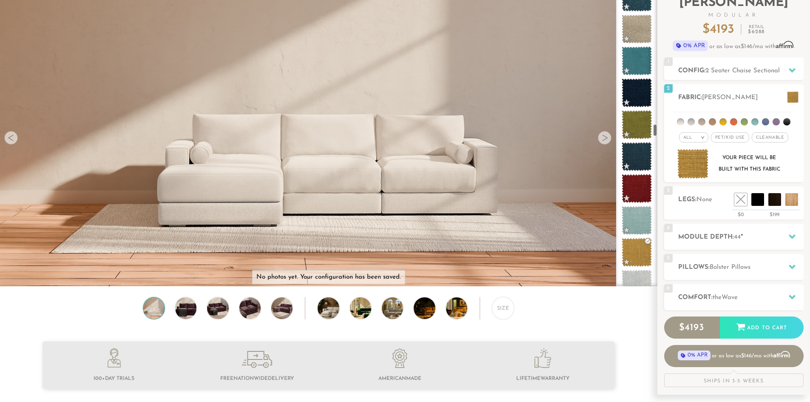
scroll to position [3130, 0]
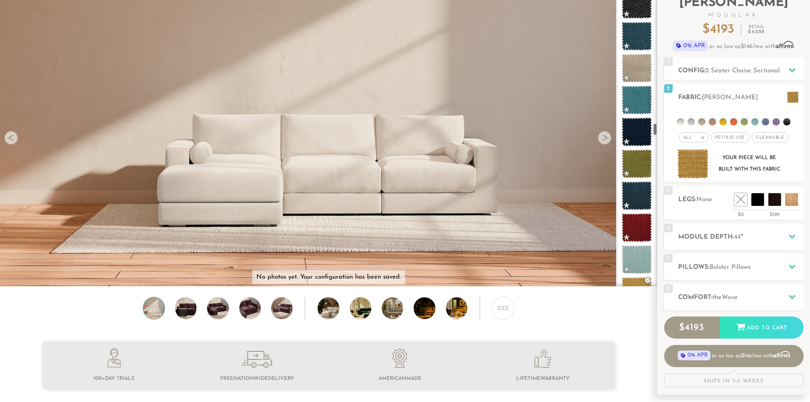
drag, startPoint x: 655, startPoint y: 137, endPoint x: 656, endPoint y: 128, distance: 8.6
click at [656, 128] on div at bounding box center [636, 137] width 41 height 298
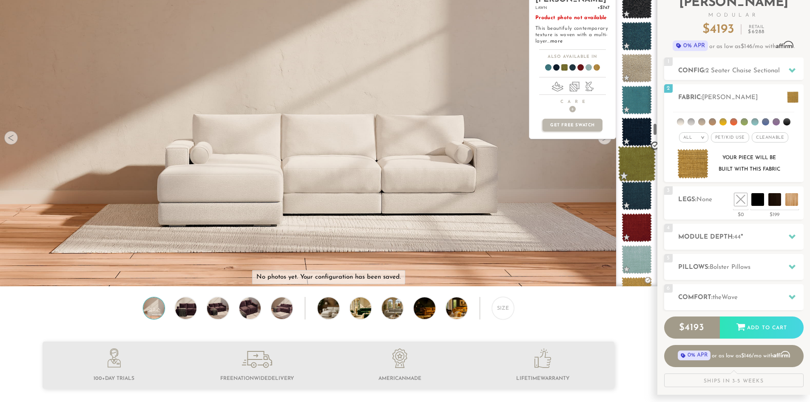
click at [642, 155] on span at bounding box center [637, 164] width 38 height 36
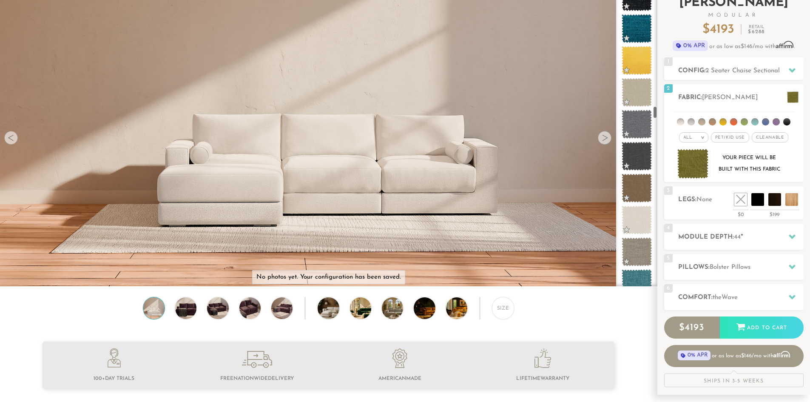
scroll to position [2725, 0]
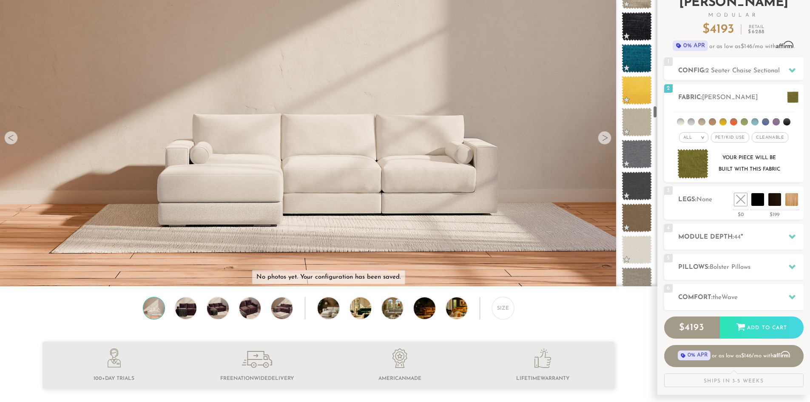
drag, startPoint x: 657, startPoint y: 131, endPoint x: 658, endPoint y: 114, distance: 17.5
click at [658, 114] on div "Introducing Landon Modular $ 4193 Retail $ 6288 $ 4193 Retail $ 6288 0% APR or …" at bounding box center [734, 191] width 153 height 407
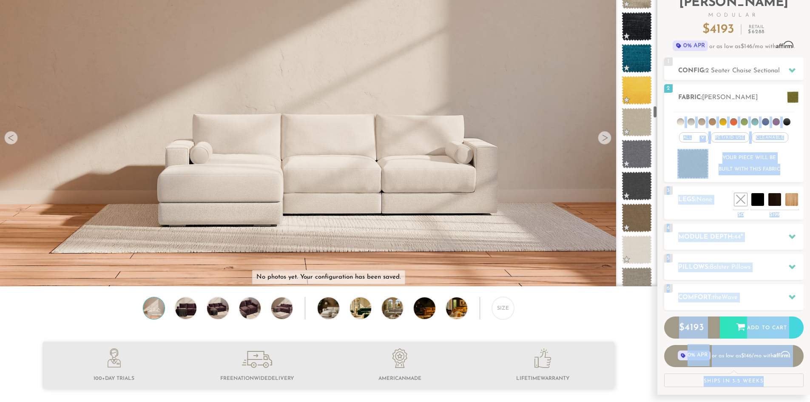
drag, startPoint x: 658, startPoint y: 114, endPoint x: 657, endPoint y: 108, distance: 6.0
click at [658, 108] on div "Introducing Landon Modular $ 4193 Retail $ 6288 $ 4193 Retail $ 6288 0% APR or …" at bounding box center [734, 191] width 153 height 407
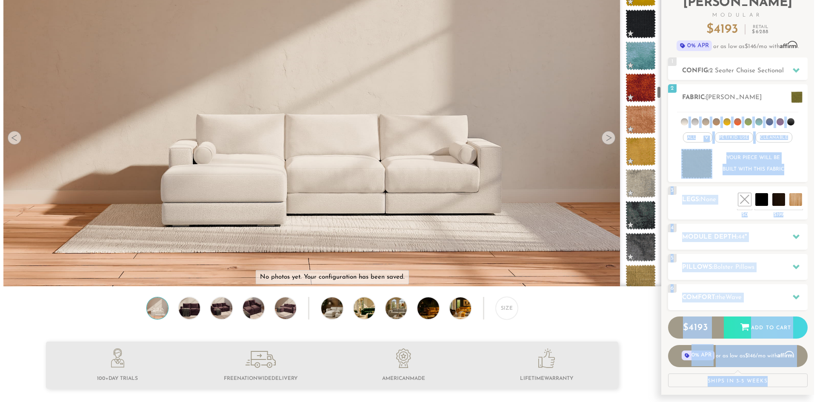
scroll to position [2271, 0]
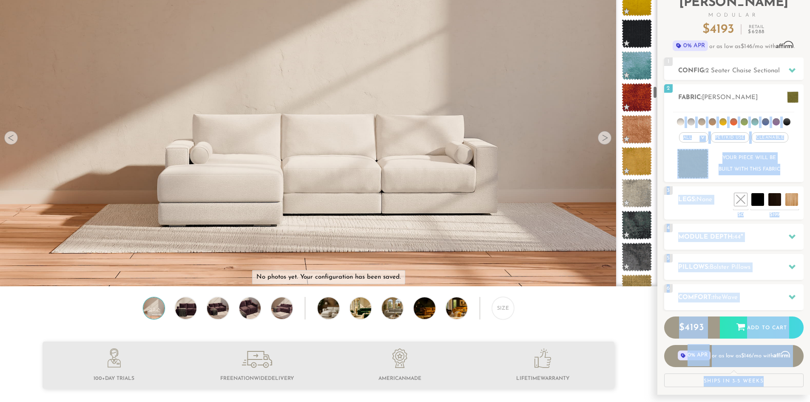
drag, startPoint x: 654, startPoint y: 109, endPoint x: 656, endPoint y: 90, distance: 19.6
click at [656, 90] on div at bounding box center [636, 137] width 41 height 298
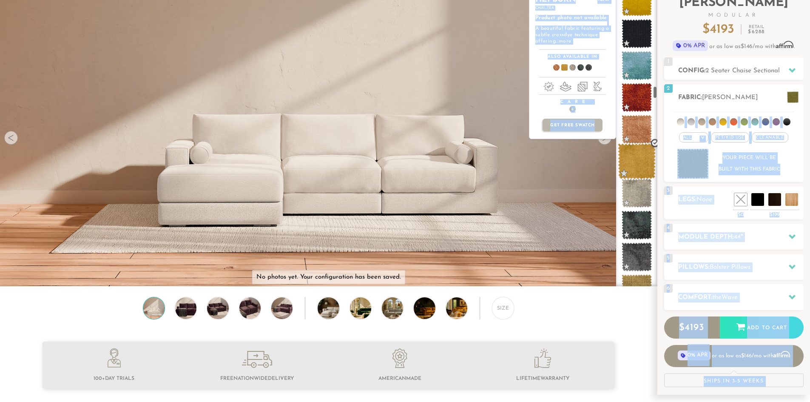
click at [640, 154] on span at bounding box center [637, 161] width 38 height 36
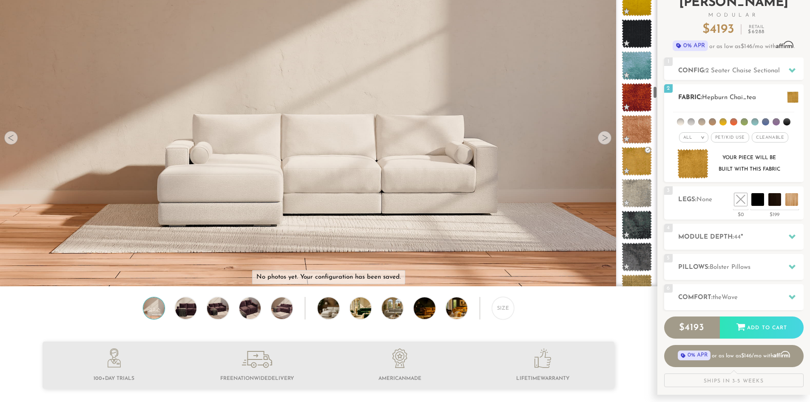
click at [767, 93] on h2 "Fabric: Hepburn Chai_tea" at bounding box center [742, 98] width 126 height 10
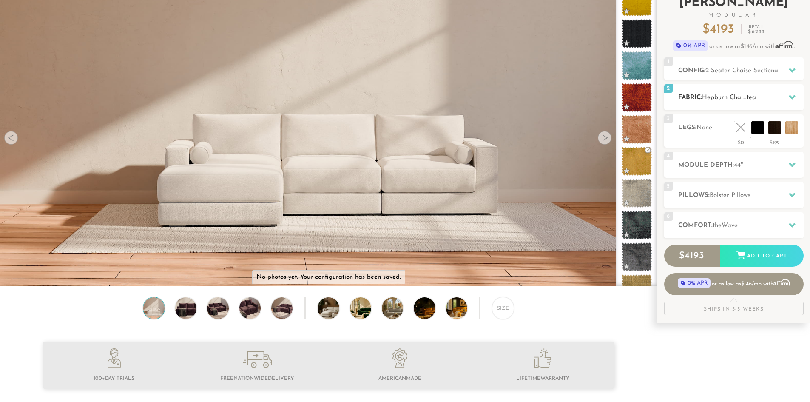
click at [796, 93] on div at bounding box center [793, 96] width 18 height 17
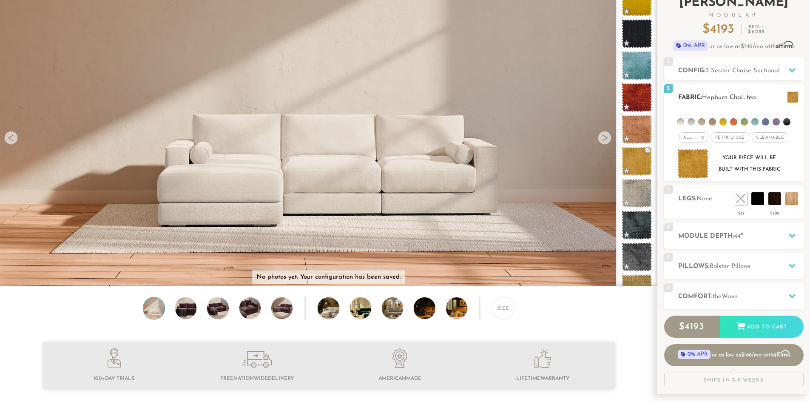
click at [790, 97] on span at bounding box center [792, 96] width 11 height 11
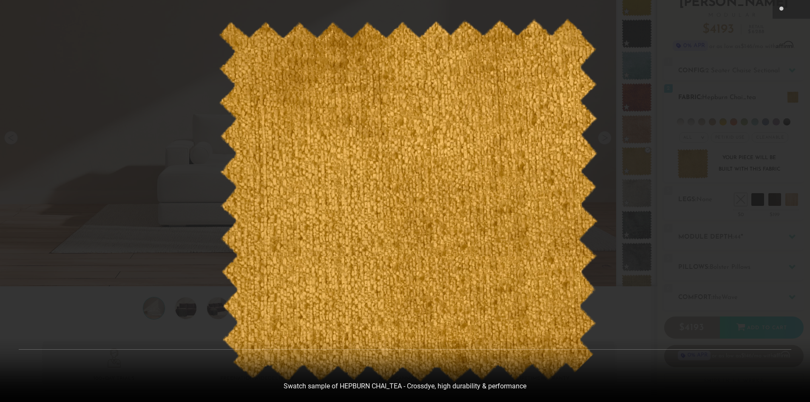
scroll to position [10061, 810]
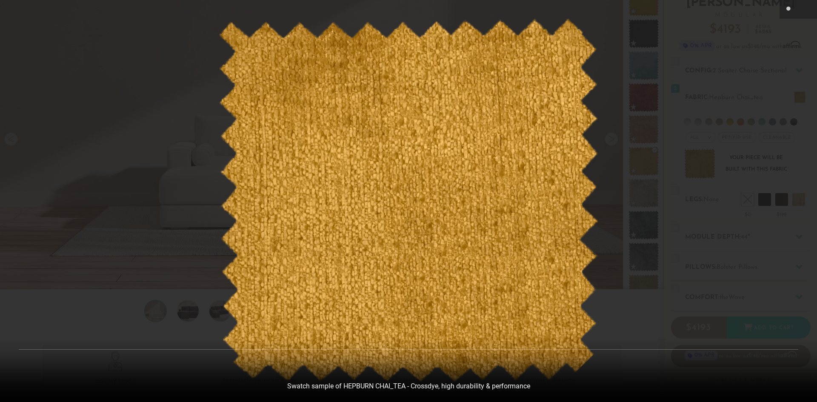
click at [764, 152] on div at bounding box center [408, 201] width 817 height 402
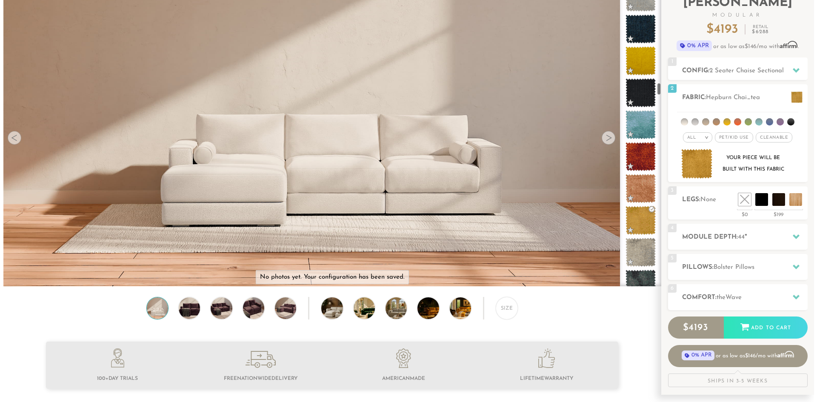
scroll to position [2191, 0]
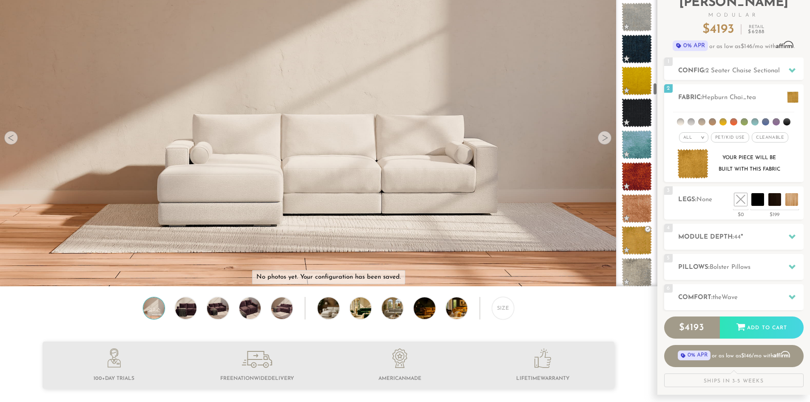
click at [655, 88] on div at bounding box center [636, 137] width 41 height 298
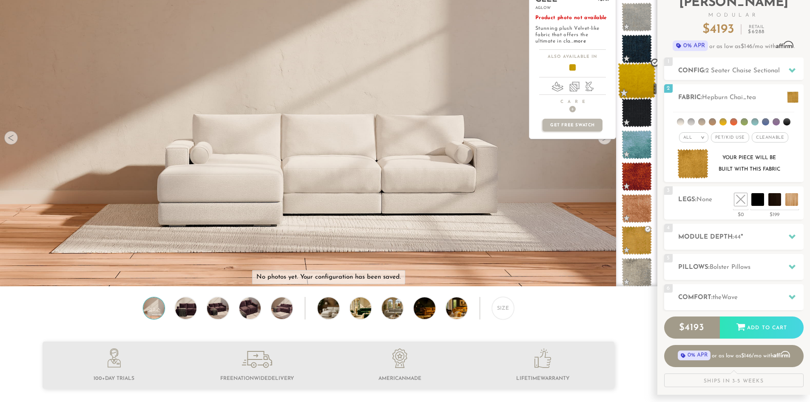
click at [645, 86] on span at bounding box center [637, 81] width 38 height 36
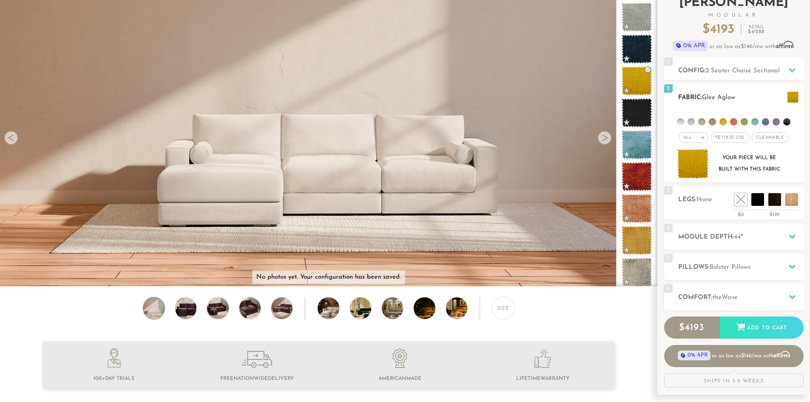
click at [793, 92] on span at bounding box center [792, 96] width 11 height 11
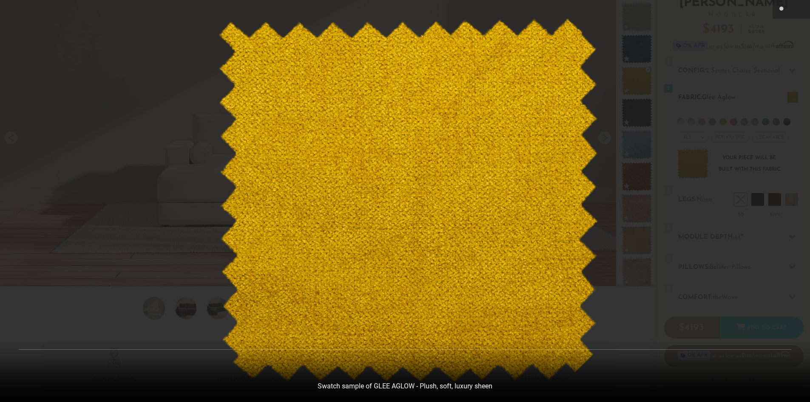
scroll to position [10061, 810]
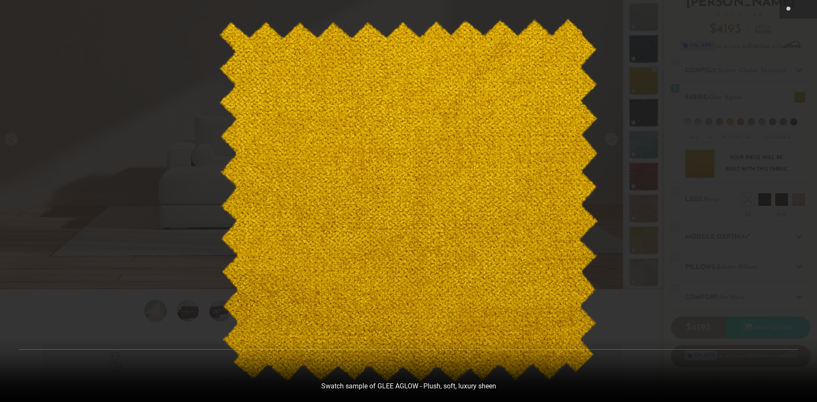
click at [772, 123] on div at bounding box center [408, 201] width 817 height 402
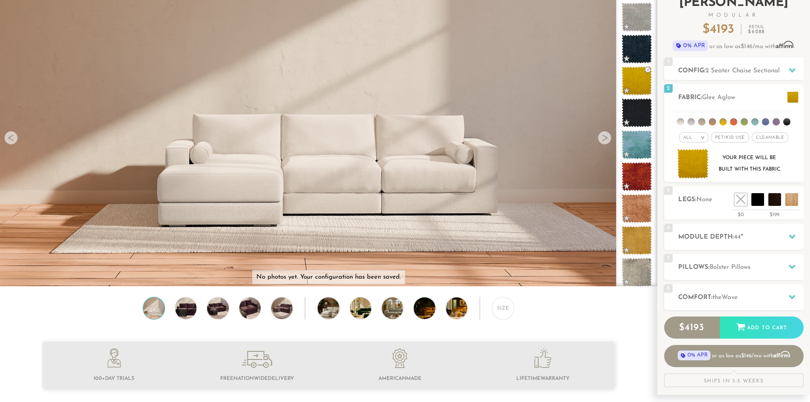
scroll to position [10046, 804]
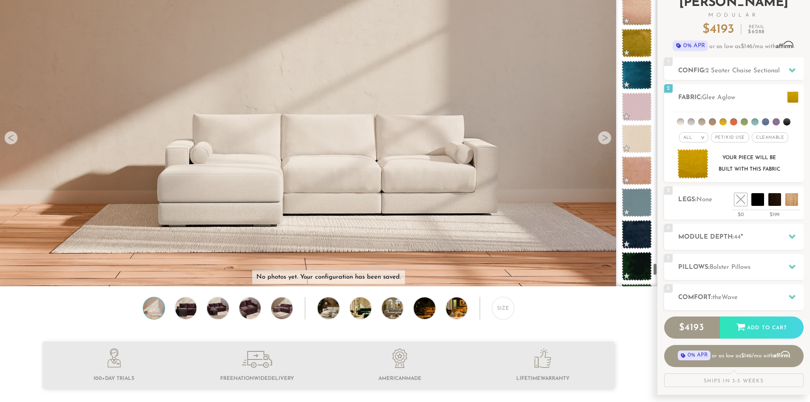
drag, startPoint x: 654, startPoint y: 92, endPoint x: 658, endPoint y: 267, distance: 174.5
click at [658, 271] on div "Introducing Landon Modular $ 4193 Retail $ 6288 $ 4193 Retail $ 6288 0% APR or …" at bounding box center [734, 191] width 153 height 407
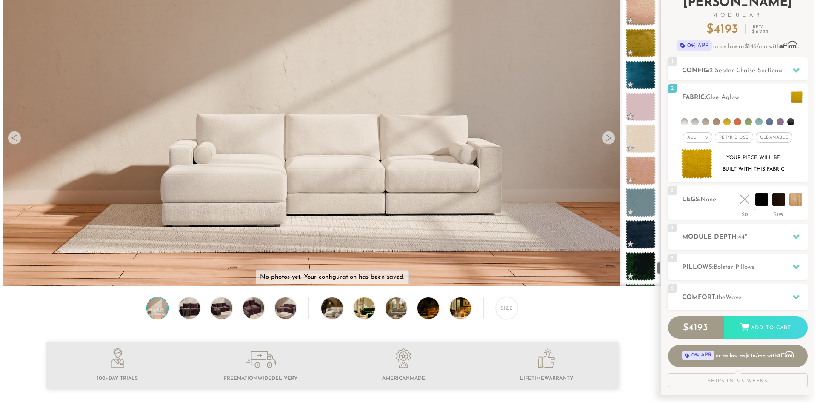
scroll to position [6348, 0]
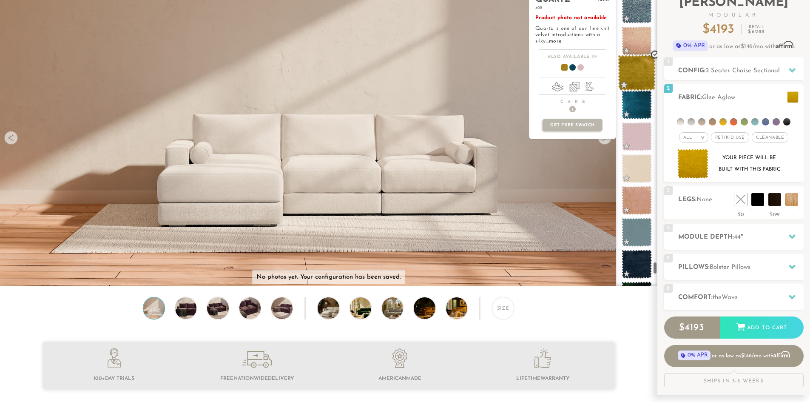
click at [637, 74] on span at bounding box center [637, 73] width 38 height 36
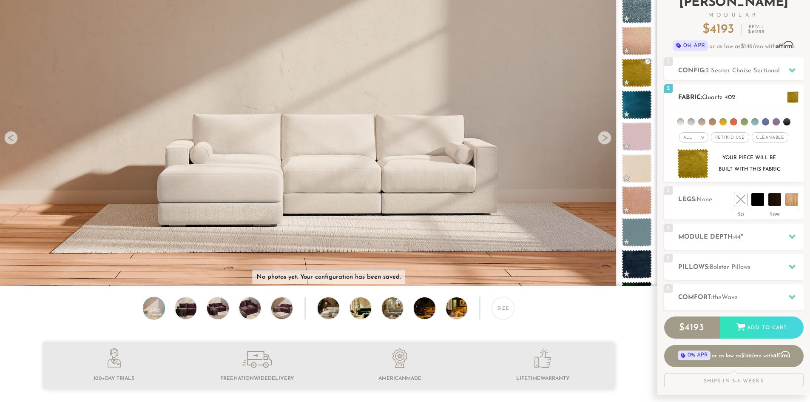
click at [785, 90] on div "2 Fabric: Quartz 402 All > All x" at bounding box center [735, 133] width 140 height 98
click at [788, 94] on span at bounding box center [792, 96] width 11 height 11
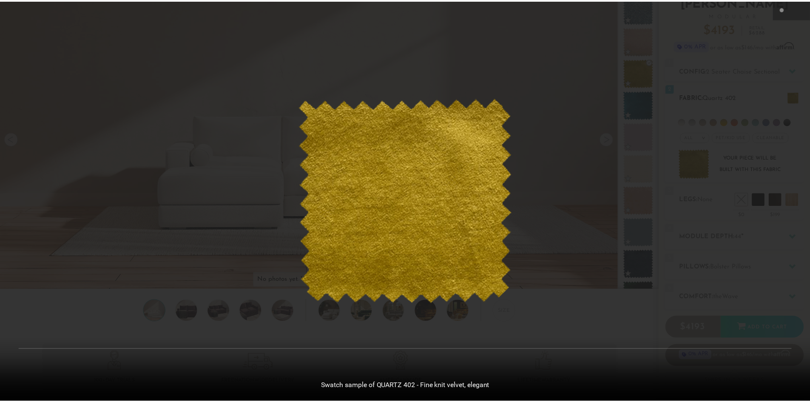
scroll to position [10061, 810]
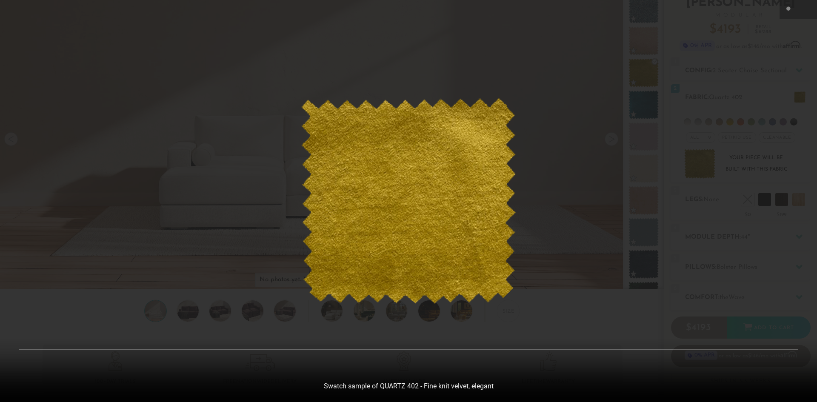
click at [455, 194] on img at bounding box center [408, 201] width 215 height 206
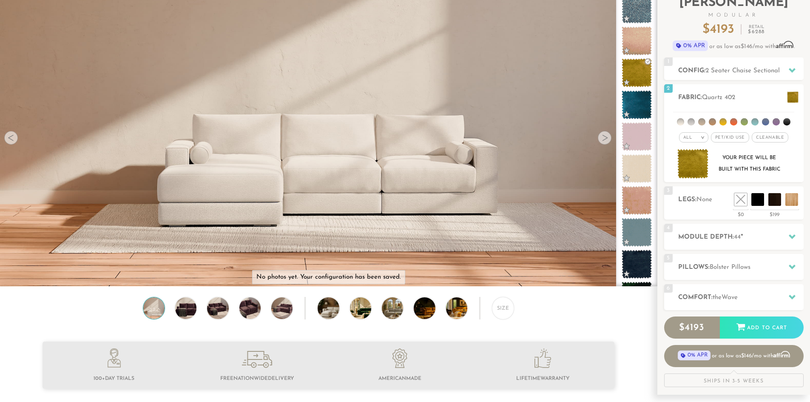
scroll to position [10046, 804]
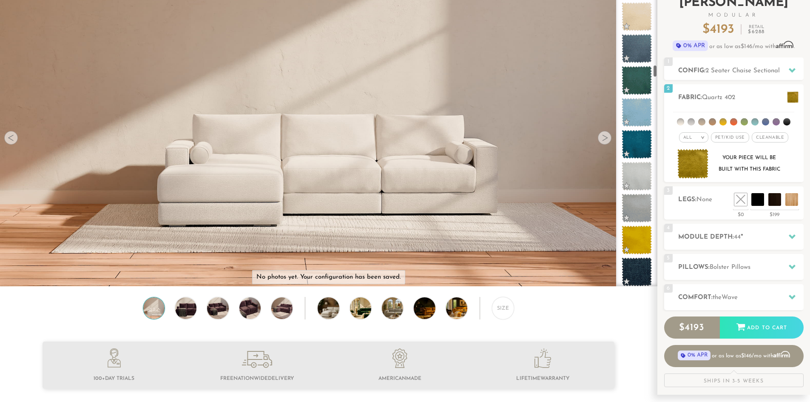
scroll to position [1806, 0]
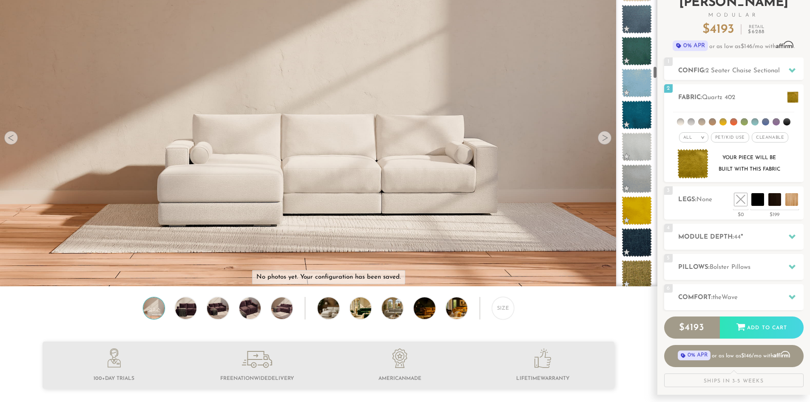
drag, startPoint x: 655, startPoint y: 229, endPoint x: 658, endPoint y: 73, distance: 155.7
click at [658, 73] on div "Introducing Landon Modular $ 4193 Retail $ 6288 $ 4193 Retail $ 6288 0% APR or …" at bounding box center [734, 191] width 153 height 407
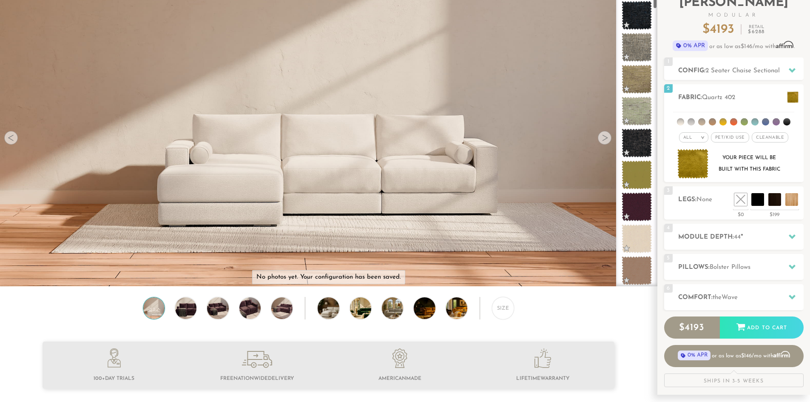
scroll to position [197, 0]
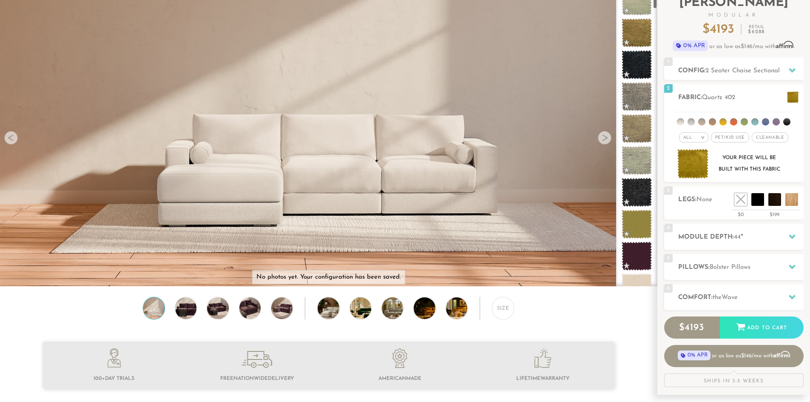
drag, startPoint x: 655, startPoint y: 74, endPoint x: 657, endPoint y: 5, distance: 69.4
click at [657, 5] on div at bounding box center [636, 137] width 41 height 298
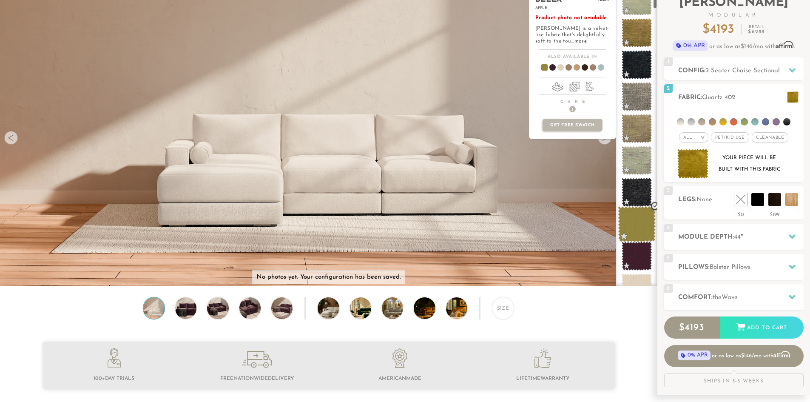
click at [626, 213] on span at bounding box center [637, 224] width 38 height 36
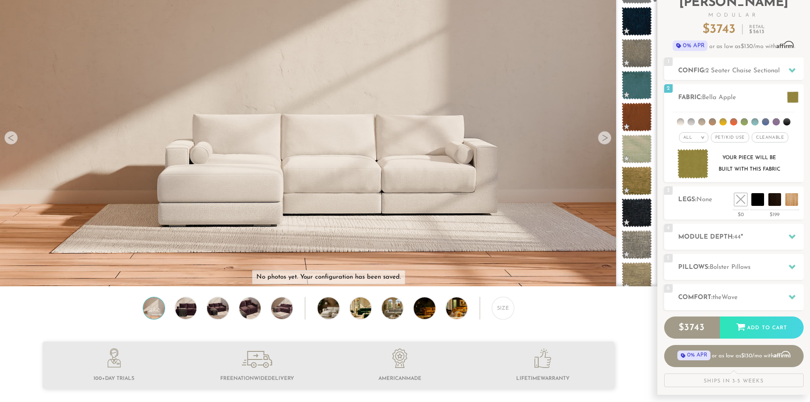
scroll to position [0, 0]
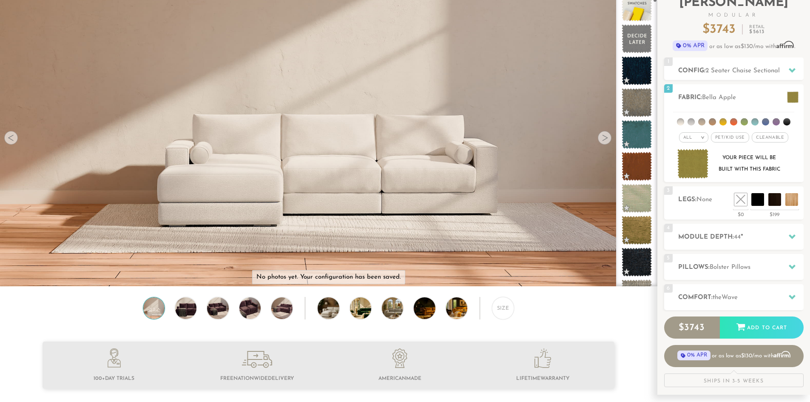
drag, startPoint x: 656, startPoint y: 3, endPoint x: 659, endPoint y: -11, distance: 14.2
click at [659, 0] on html "Summer Sale - 15% Off All Custom Orders 888-987-7657 Free Nationwide Delivery L…" at bounding box center [405, 138] width 810 height 402
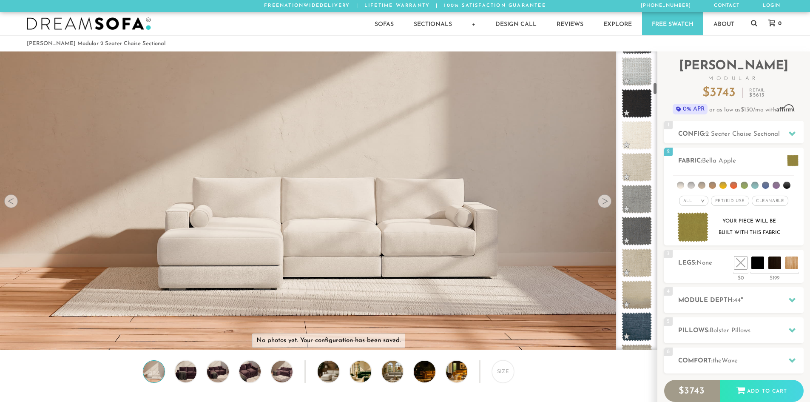
scroll to position [721, 0]
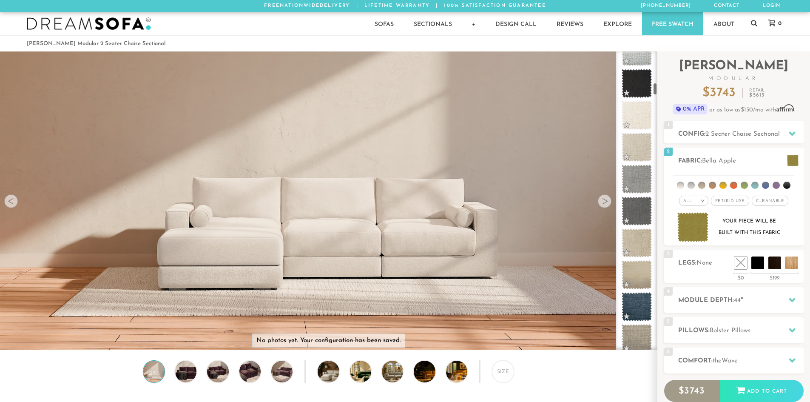
drag, startPoint x: 655, startPoint y: 58, endPoint x: 654, endPoint y: 88, distance: 30.6
click at [654, 88] on div at bounding box center [636, 200] width 41 height 298
click at [701, 199] on em ">" at bounding box center [703, 201] width 6 height 4
click at [721, 188] on li at bounding box center [723, 185] width 7 height 7
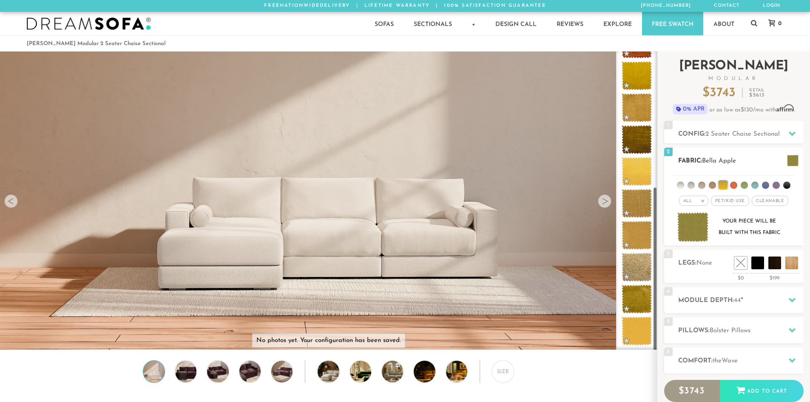
scroll to position [247, 0]
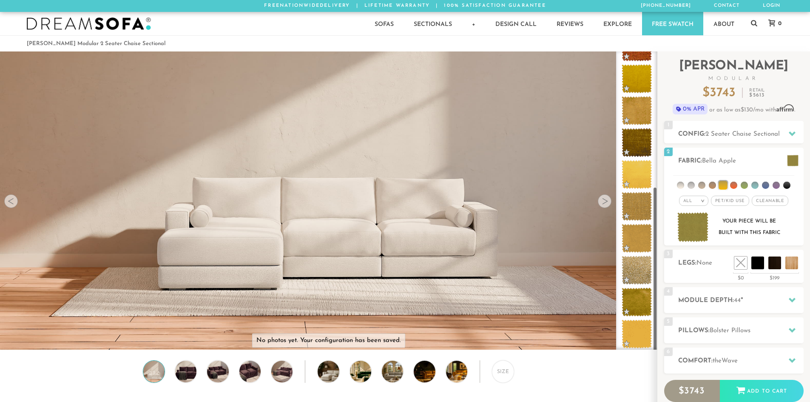
click at [656, 306] on div at bounding box center [636, 200] width 41 height 298
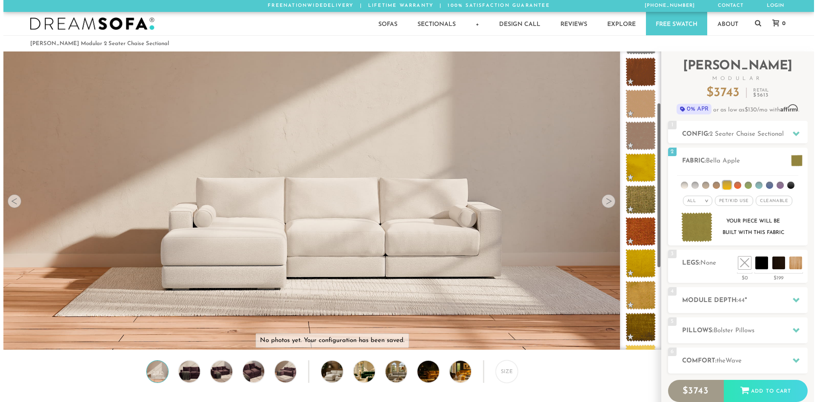
scroll to position [111, 0]
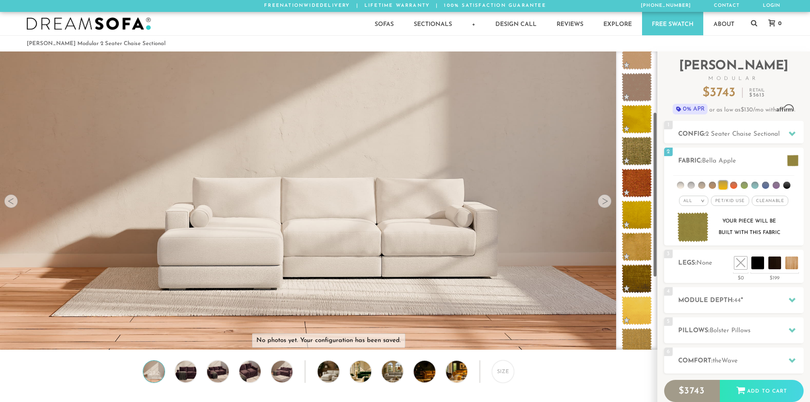
drag, startPoint x: 656, startPoint y: 306, endPoint x: 650, endPoint y: 231, distance: 74.8
click at [650, 231] on div at bounding box center [636, 200] width 41 height 298
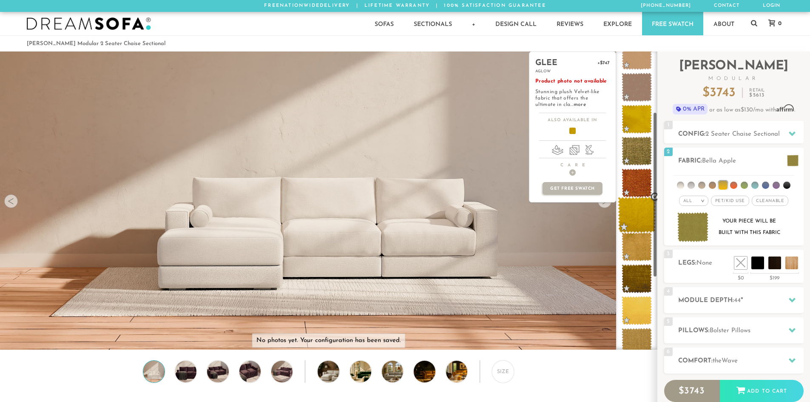
click at [641, 224] on span at bounding box center [637, 215] width 38 height 36
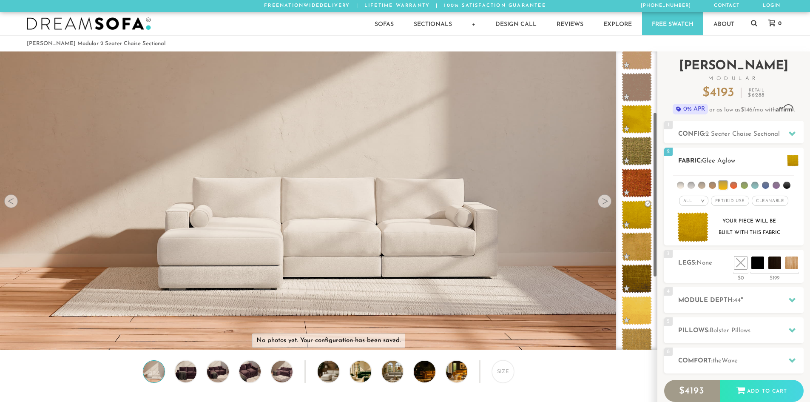
click at [787, 155] on span at bounding box center [792, 160] width 11 height 11
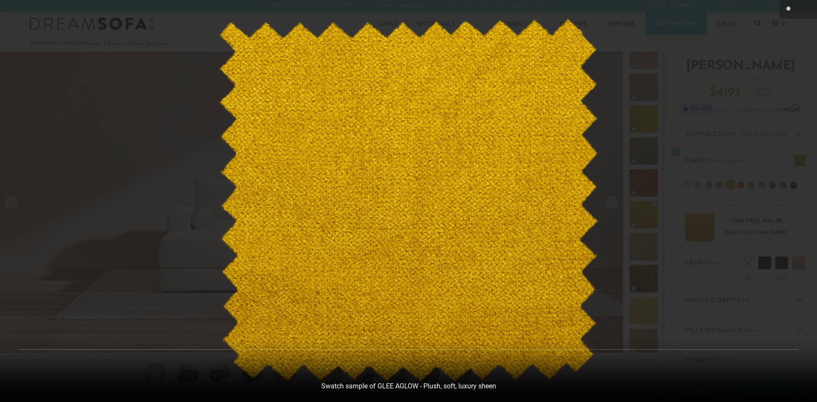
click at [749, 94] on div at bounding box center [408, 201] width 817 height 402
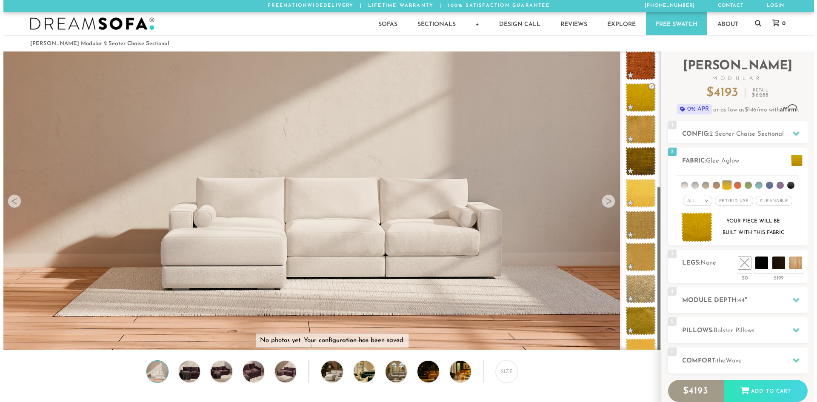
scroll to position [247, 0]
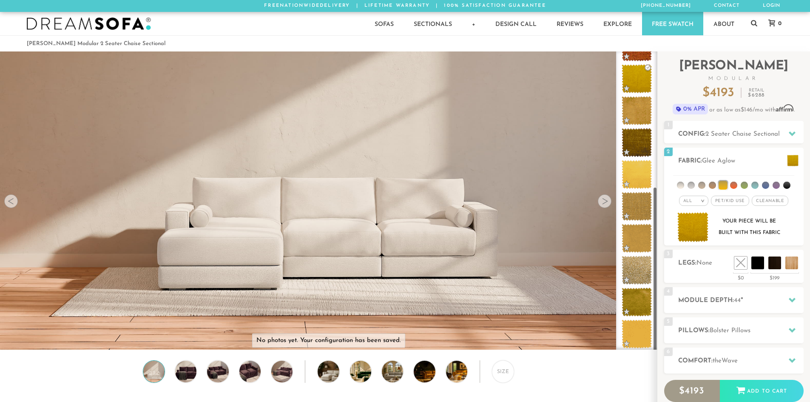
drag, startPoint x: 654, startPoint y: 197, endPoint x: 657, endPoint y: 283, distance: 86.0
click at [657, 283] on div at bounding box center [636, 200] width 41 height 298
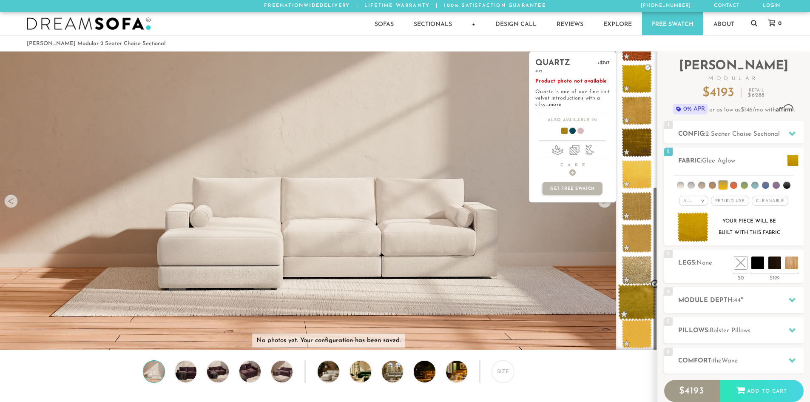
click at [645, 303] on span at bounding box center [637, 302] width 38 height 36
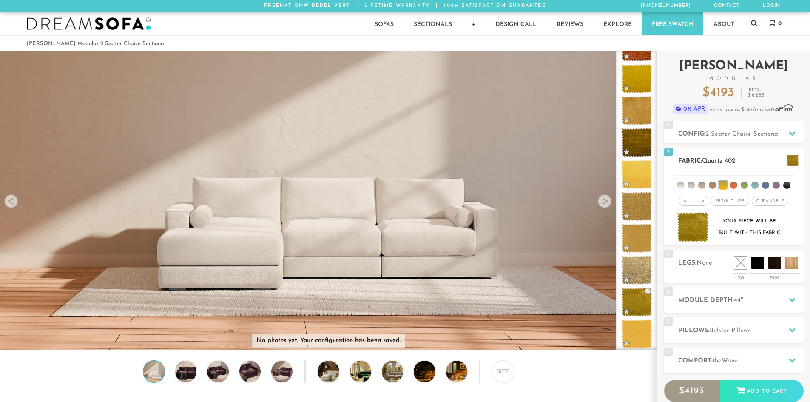
click at [781, 154] on div "2 Fabric: Quartz 402" at bounding box center [735, 161] width 140 height 26
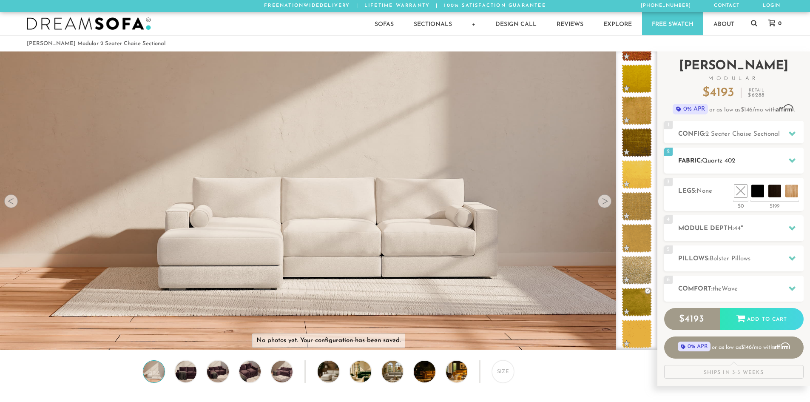
click at [793, 157] on icon at bounding box center [792, 160] width 7 height 7
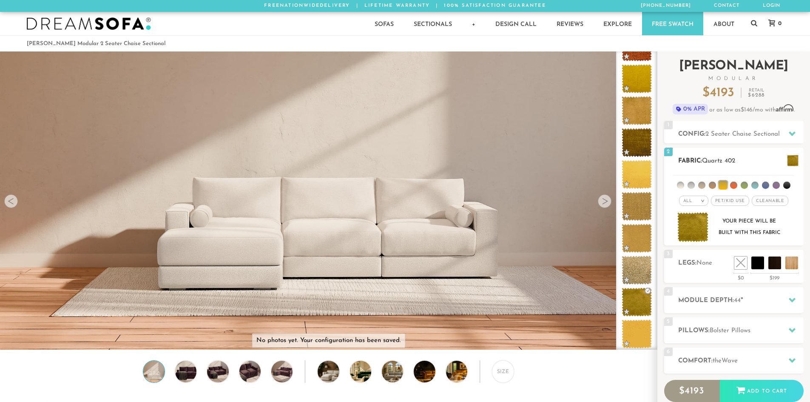
click at [793, 161] on span at bounding box center [792, 160] width 11 height 11
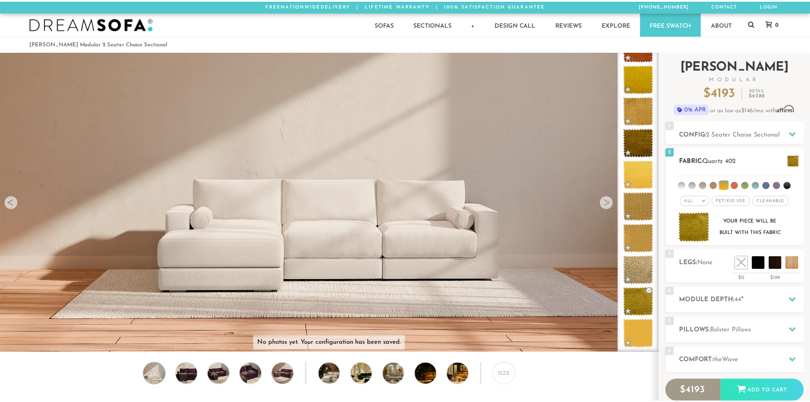
scroll to position [10061, 810]
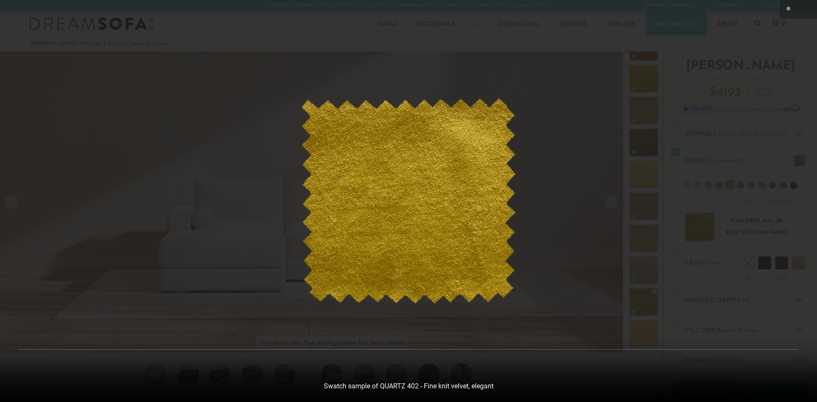
click at [664, 163] on div at bounding box center [408, 201] width 817 height 402
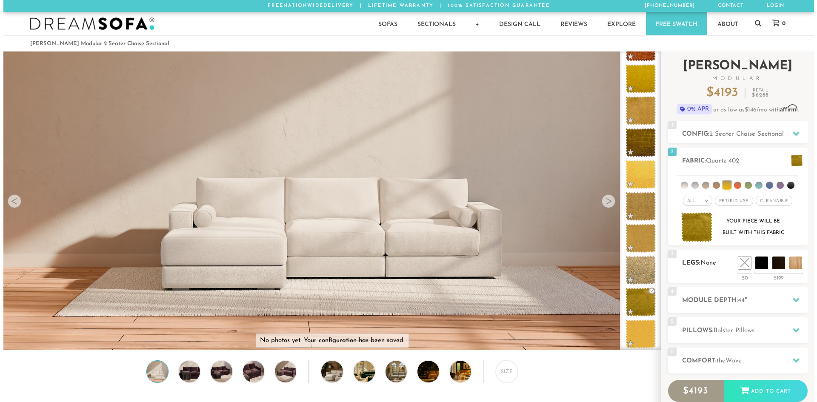
scroll to position [10046, 804]
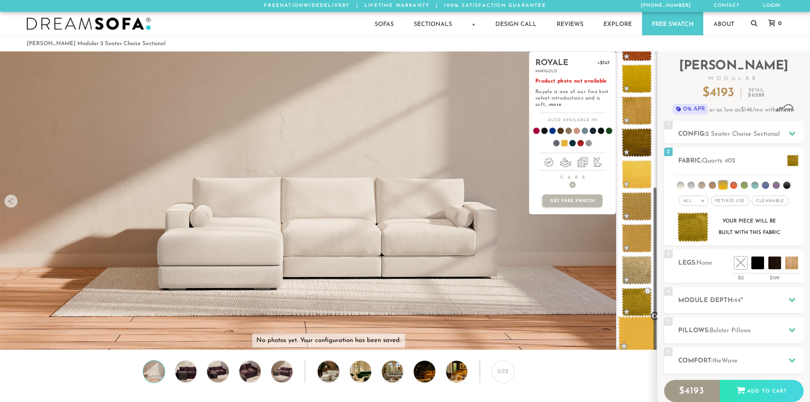
click at [633, 334] on span at bounding box center [637, 334] width 38 height 36
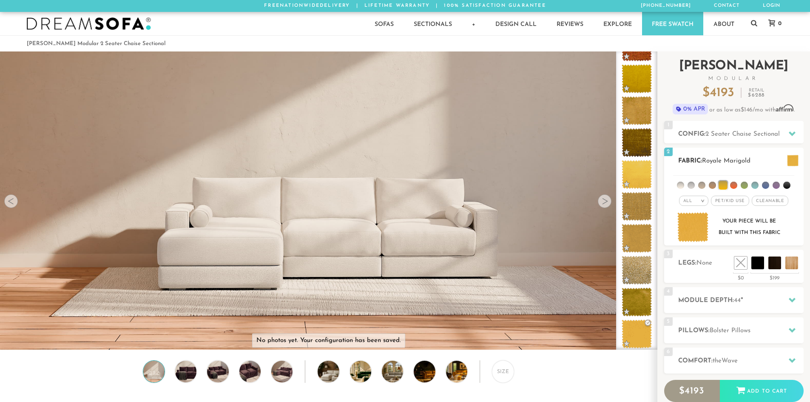
click at [789, 160] on span at bounding box center [792, 160] width 11 height 11
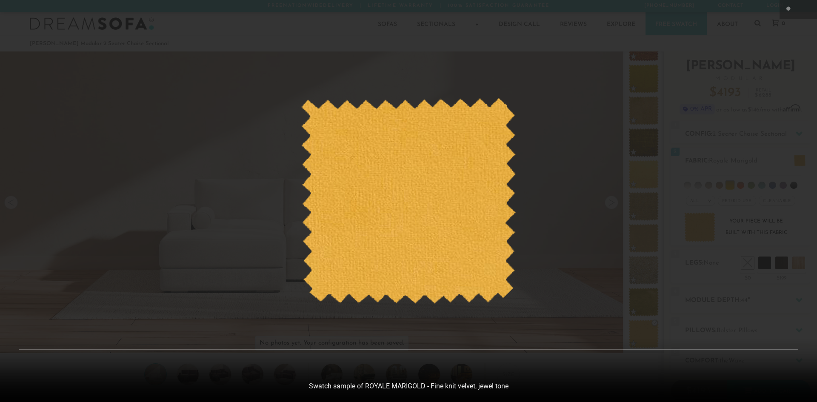
click at [743, 179] on div at bounding box center [408, 201] width 817 height 402
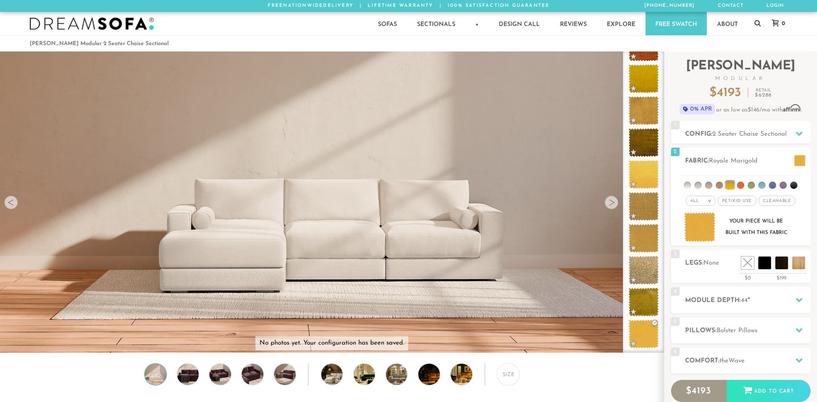
scroll to position [10046, 804]
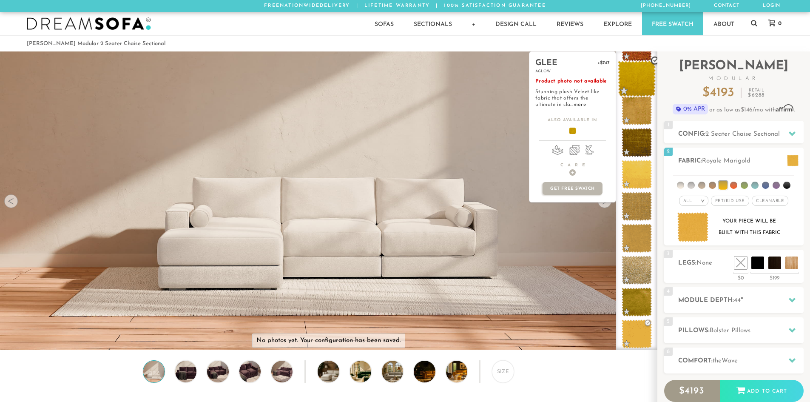
click at [640, 80] on span at bounding box center [637, 79] width 38 height 36
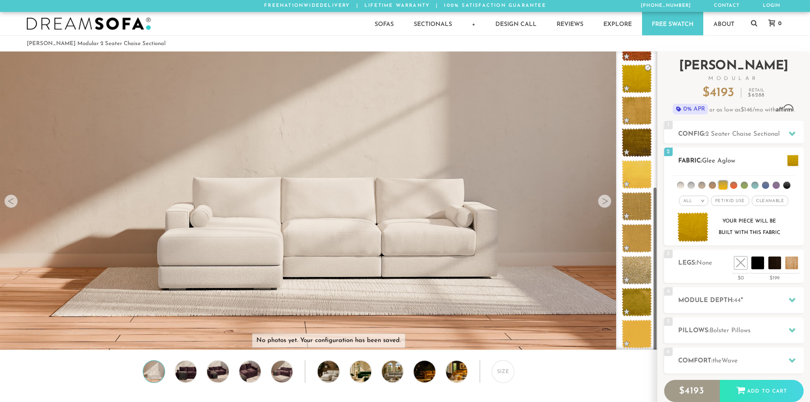
click at [789, 155] on span at bounding box center [792, 160] width 11 height 11
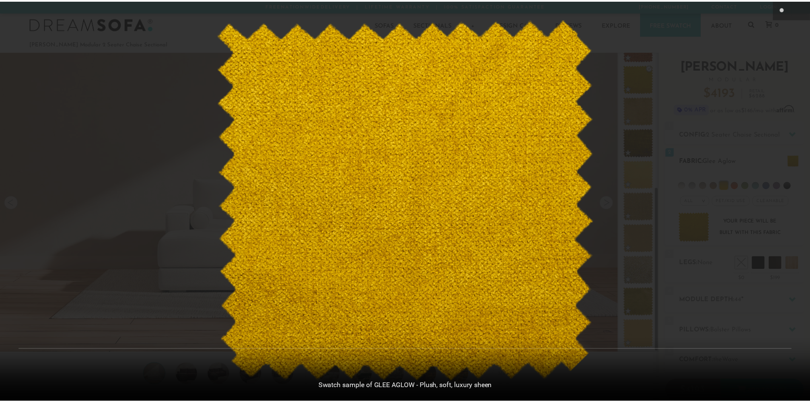
scroll to position [10061, 810]
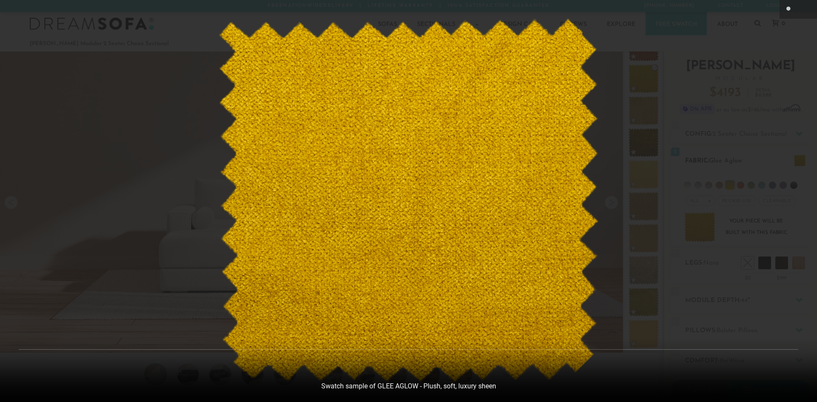
click at [789, 154] on div at bounding box center [408, 201] width 817 height 402
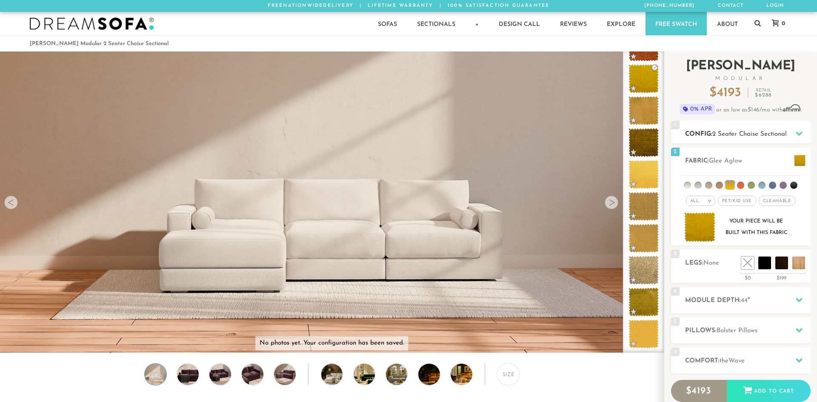
scroll to position [10046, 804]
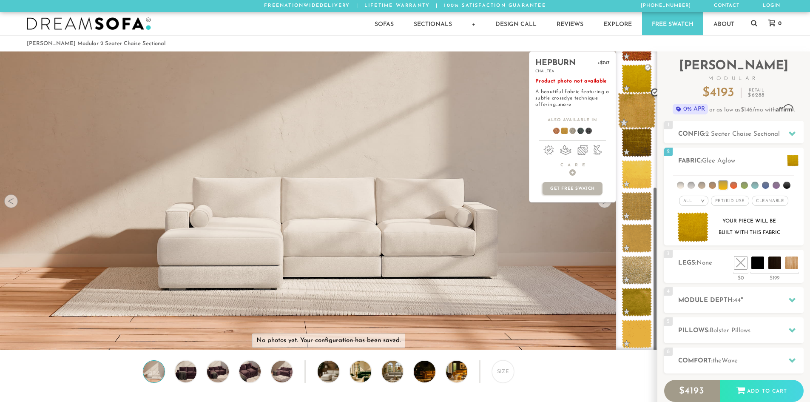
click at [643, 109] on span at bounding box center [637, 111] width 38 height 36
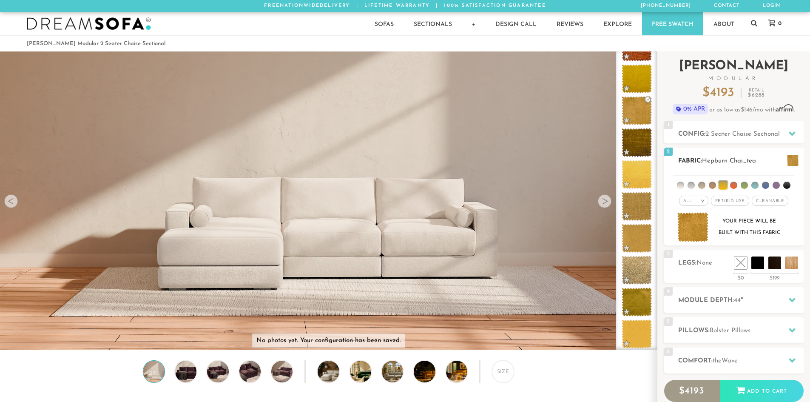
click at [787, 160] on span at bounding box center [792, 160] width 11 height 11
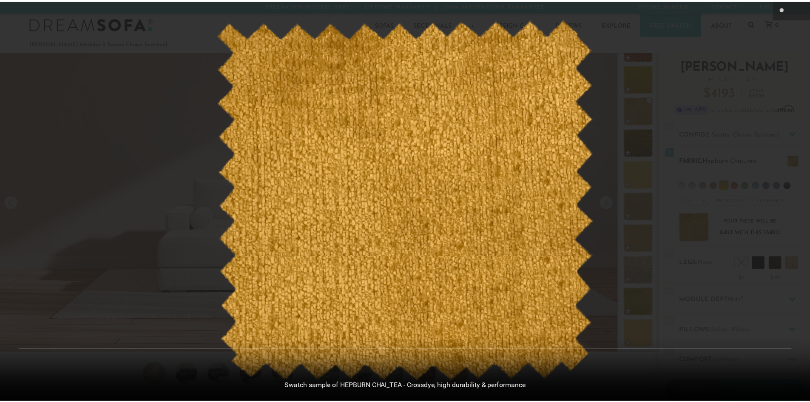
scroll to position [10061, 810]
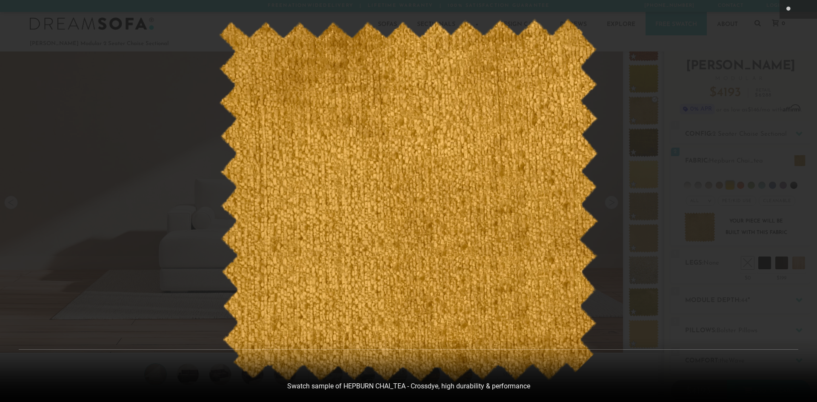
click at [706, 179] on div at bounding box center [408, 201] width 817 height 402
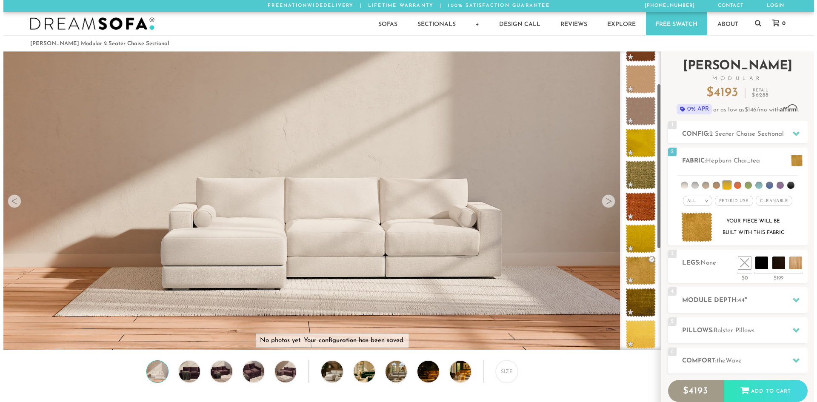
scroll to position [58, 0]
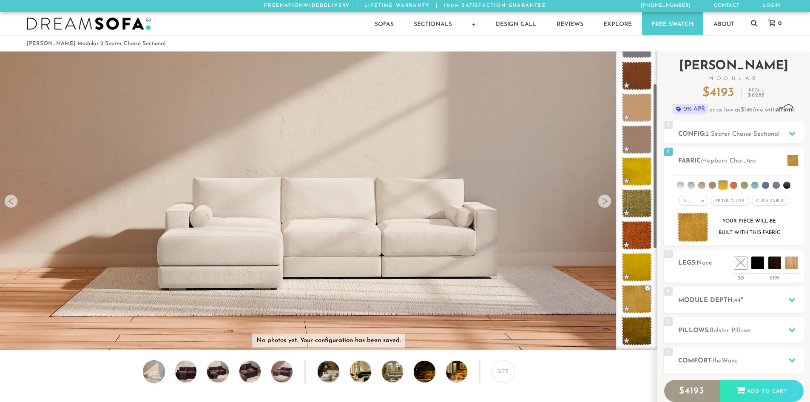
drag, startPoint x: 656, startPoint y: 201, endPoint x: 658, endPoint y: 97, distance: 103.4
click at [658, 97] on div "Introducing Landon Modular $ 4193 Retail $ 6288 $ 4193 Retail $ 6288 0% APR or …" at bounding box center [734, 254] width 153 height 407
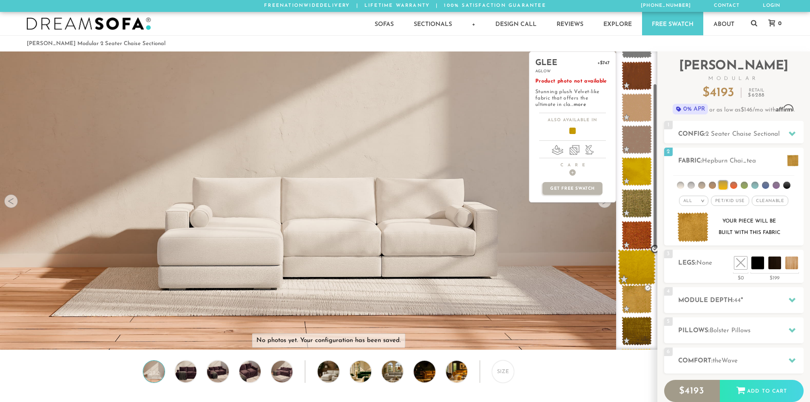
click at [646, 259] on span at bounding box center [637, 267] width 38 height 36
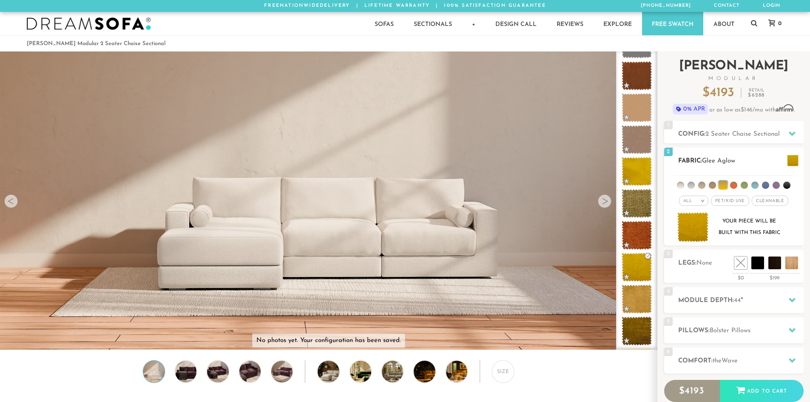
click at [792, 155] on span at bounding box center [792, 160] width 11 height 11
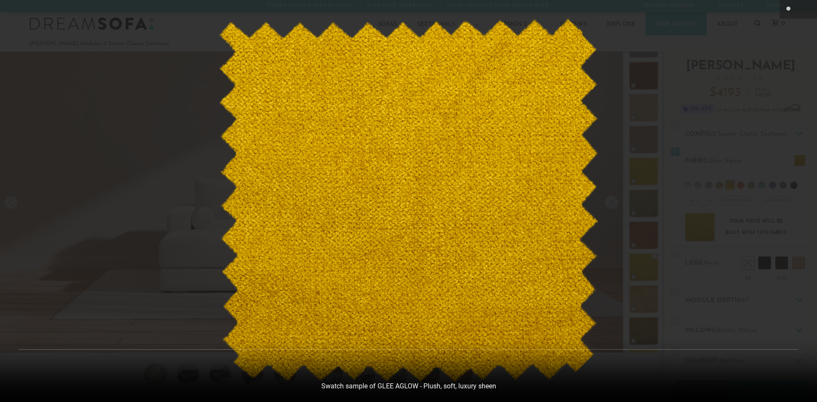
click at [764, 150] on div at bounding box center [408, 201] width 817 height 402
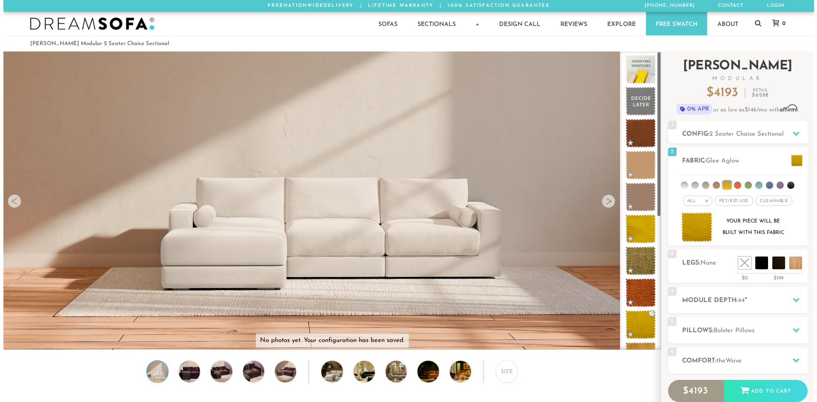
scroll to position [0, 0]
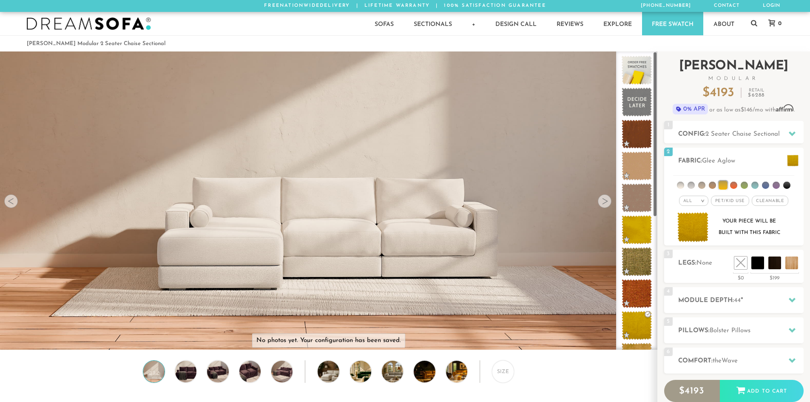
drag, startPoint x: 655, startPoint y: 202, endPoint x: 659, endPoint y: 165, distance: 37.3
click at [659, 165] on div "Introducing Landon Modular $ 4193 Retail $ 6288 $ 4193 Retail $ 6288 0% APR or …" at bounding box center [734, 254] width 153 height 407
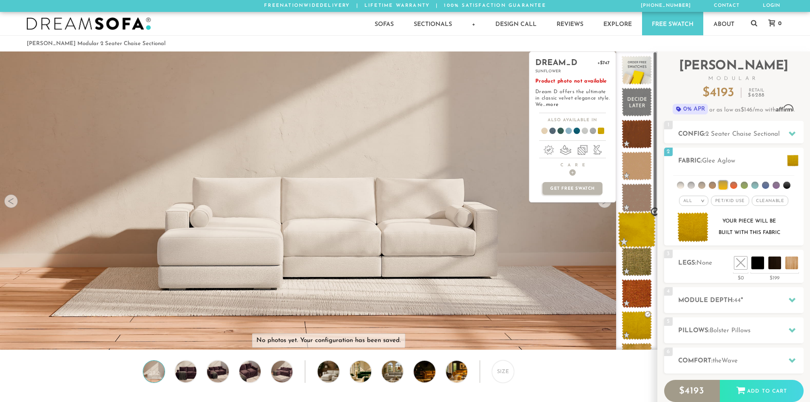
click at [639, 232] on span at bounding box center [637, 230] width 38 height 36
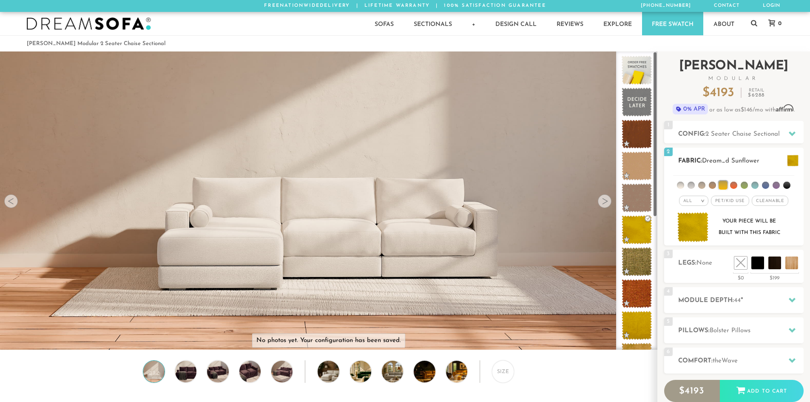
click at [787, 155] on span at bounding box center [792, 160] width 11 height 11
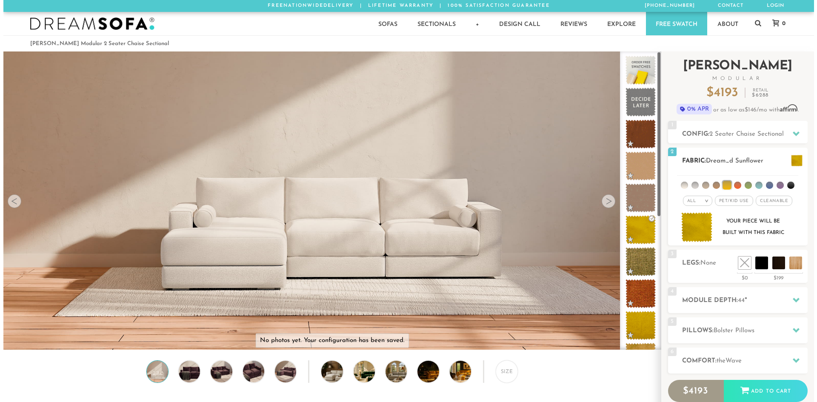
scroll to position [7, 7]
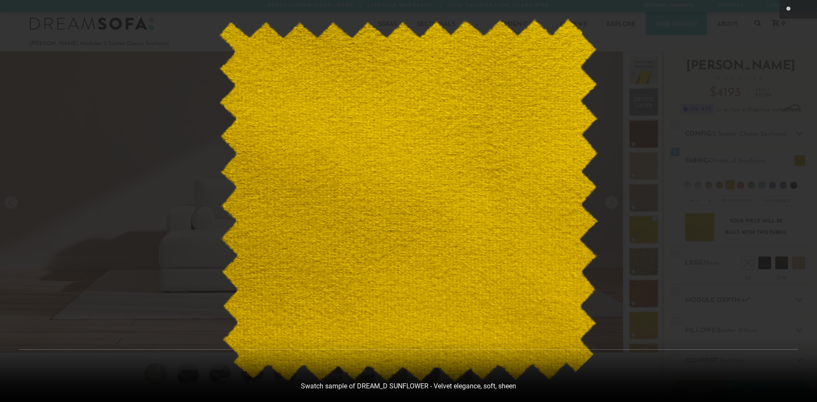
click at [620, 197] on div at bounding box center [408, 201] width 817 height 402
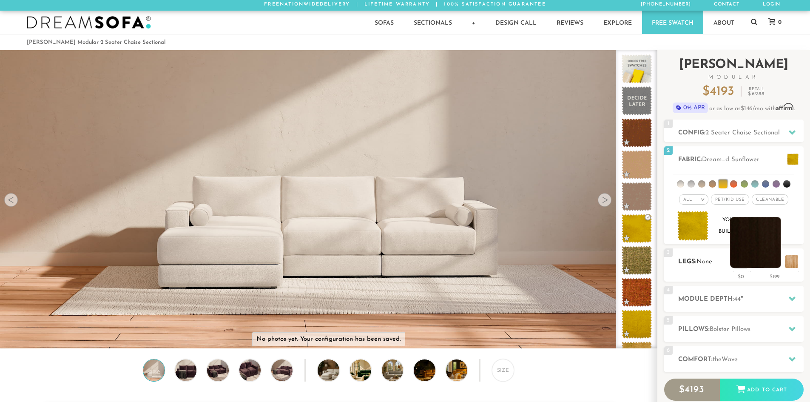
click at [771, 264] on li at bounding box center [755, 242] width 51 height 51
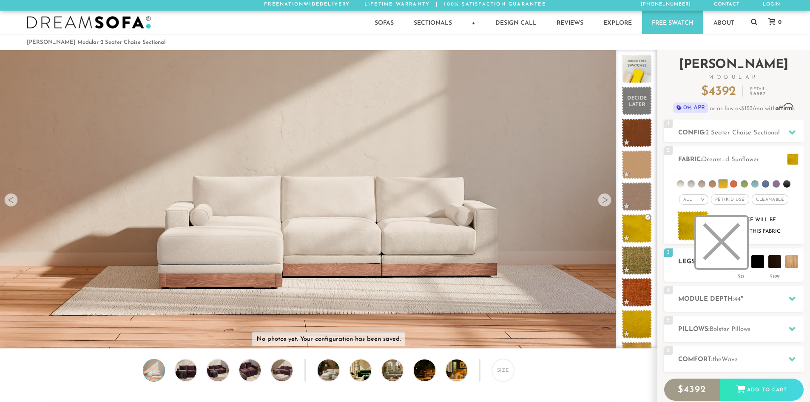
click at [736, 266] on li at bounding box center [721, 242] width 51 height 51
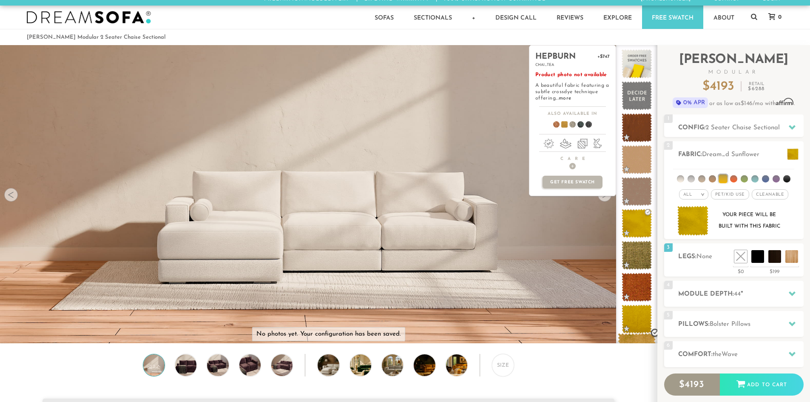
click at [643, 342] on span at bounding box center [637, 351] width 38 height 36
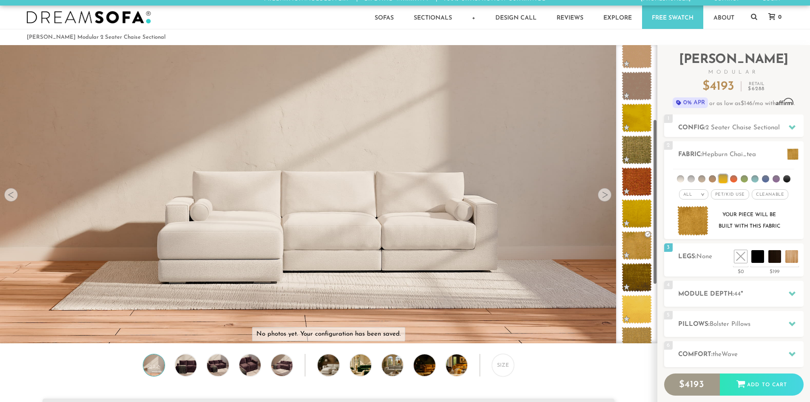
scroll to position [135, 0]
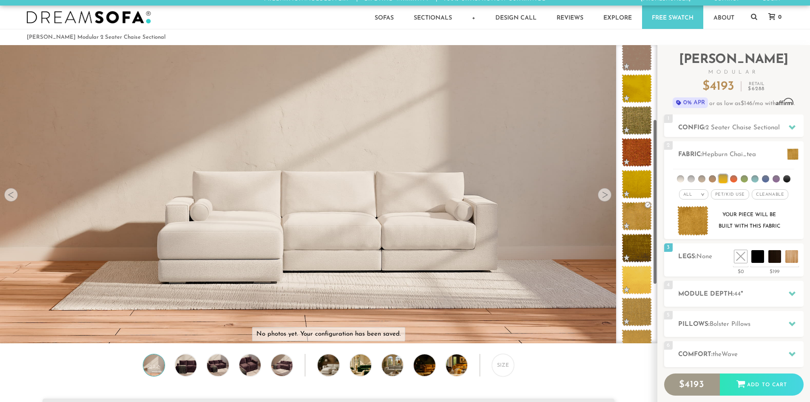
drag, startPoint x: 656, startPoint y: 137, endPoint x: 654, endPoint y: 201, distance: 63.8
click at [654, 201] on div at bounding box center [636, 194] width 41 height 298
click at [608, 198] on div at bounding box center [605, 195] width 14 height 14
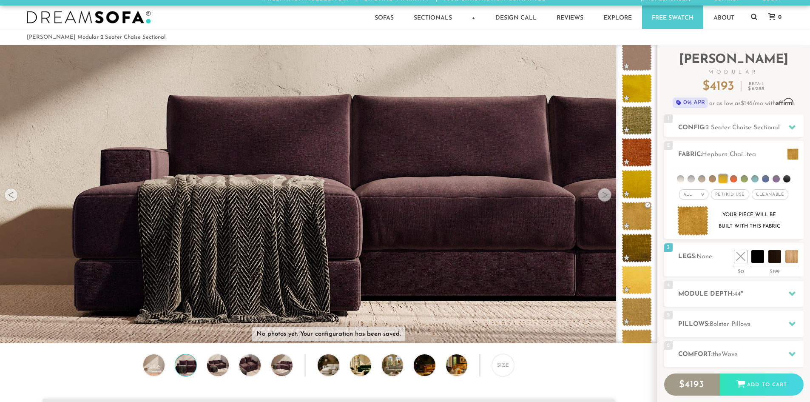
click at [608, 198] on div at bounding box center [605, 195] width 14 height 14
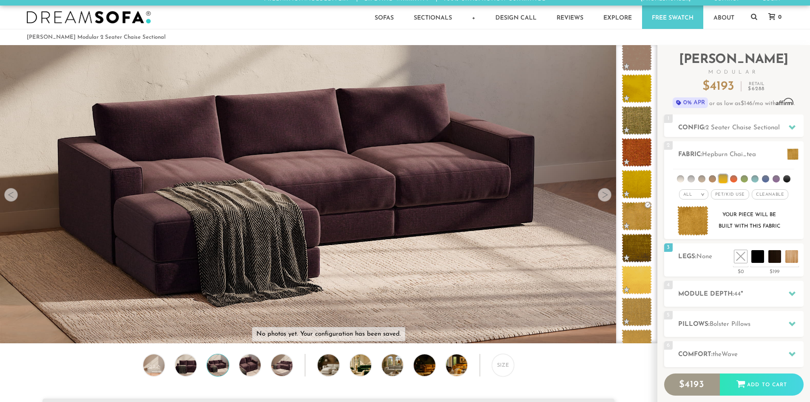
click at [608, 198] on div at bounding box center [605, 195] width 14 height 14
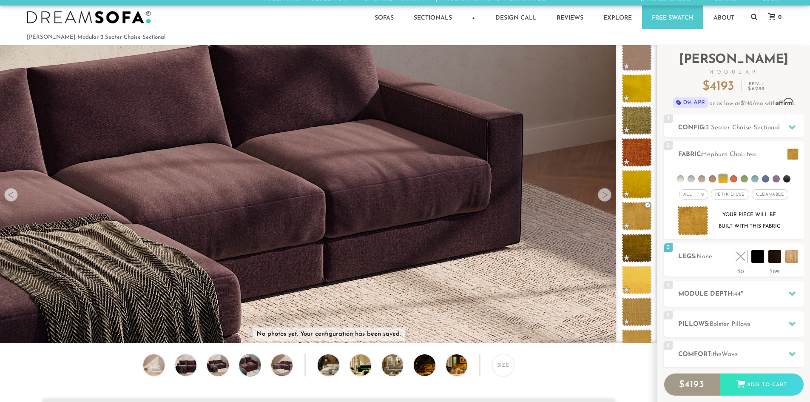
click at [608, 198] on div at bounding box center [605, 195] width 14 height 14
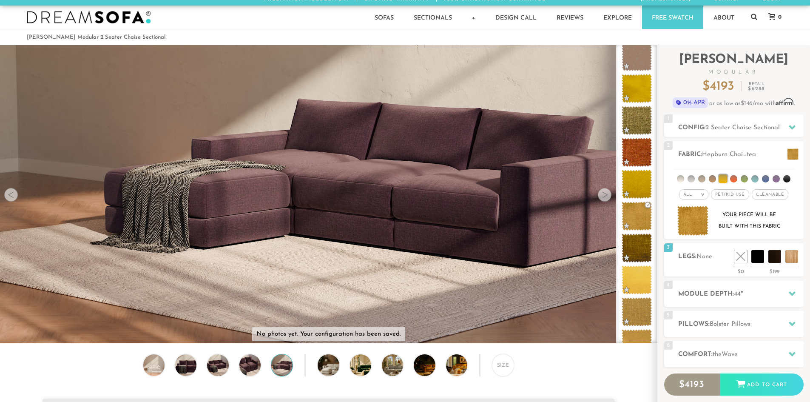
click at [608, 198] on div at bounding box center [605, 195] width 14 height 14
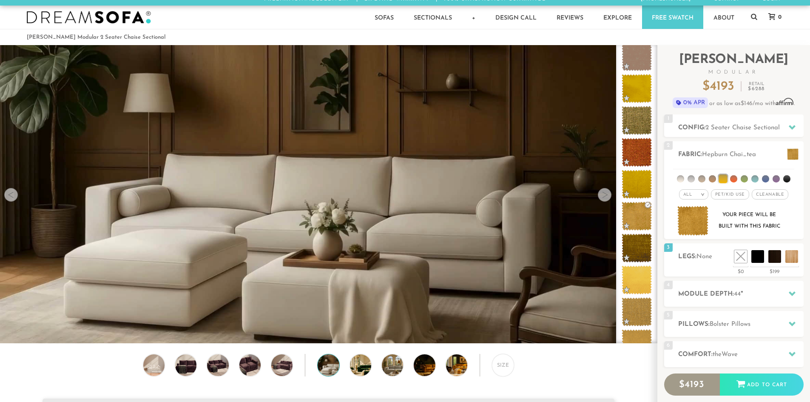
click at [608, 198] on div at bounding box center [605, 195] width 14 height 14
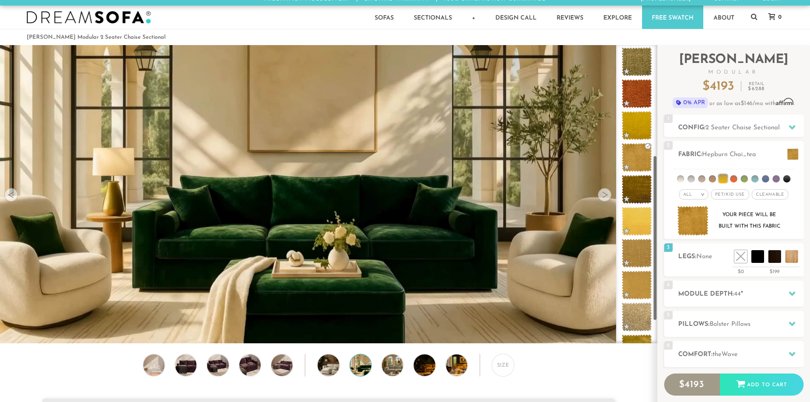
scroll to position [247, 0]
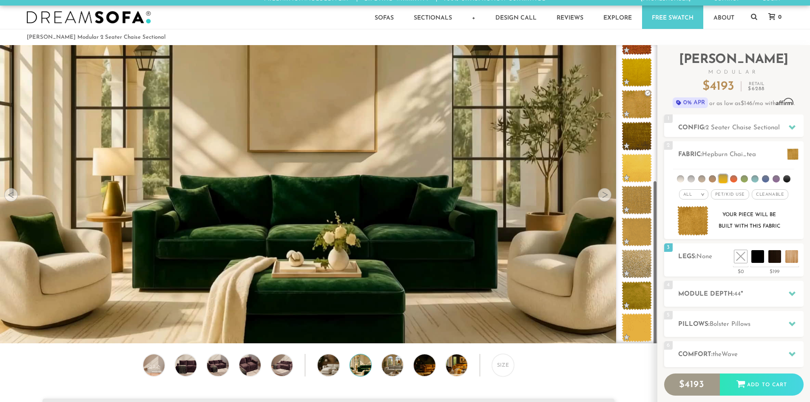
drag, startPoint x: 656, startPoint y: 256, endPoint x: 656, endPoint y: 312, distance: 56.6
click at [656, 312] on div at bounding box center [636, 194] width 41 height 298
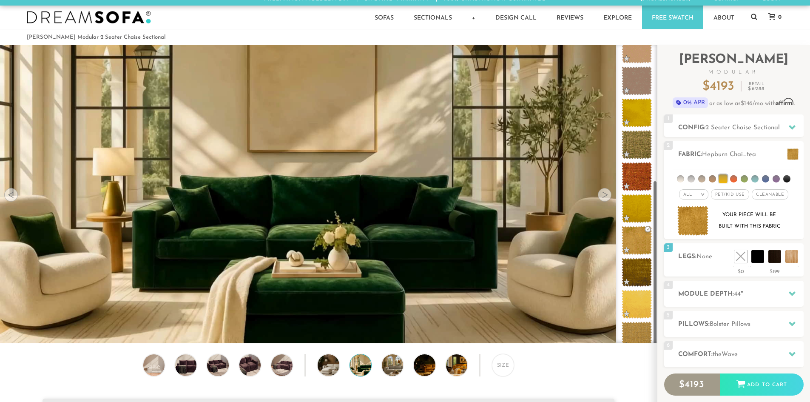
click at [655, 94] on ul at bounding box center [636, 208] width 41 height 539
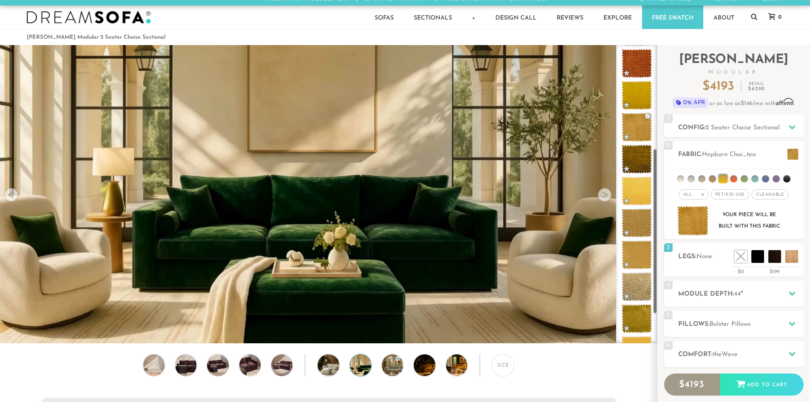
scroll to position [247, 0]
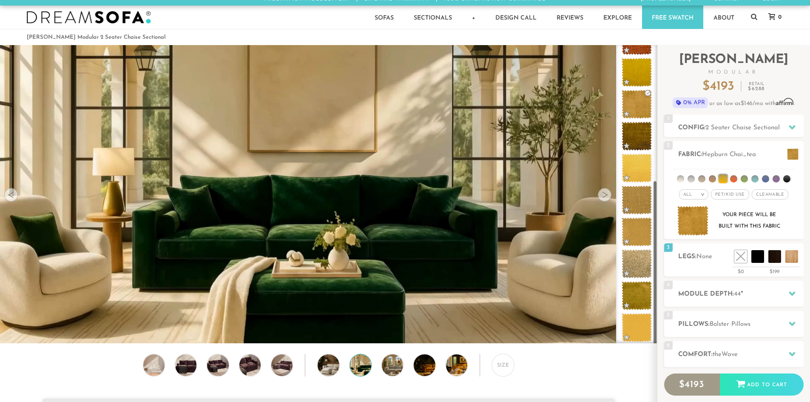
drag, startPoint x: 656, startPoint y: 130, endPoint x: 657, endPoint y: 271, distance: 141.3
click at [657, 271] on div at bounding box center [636, 194] width 41 height 298
